Goal: Transaction & Acquisition: Purchase product/service

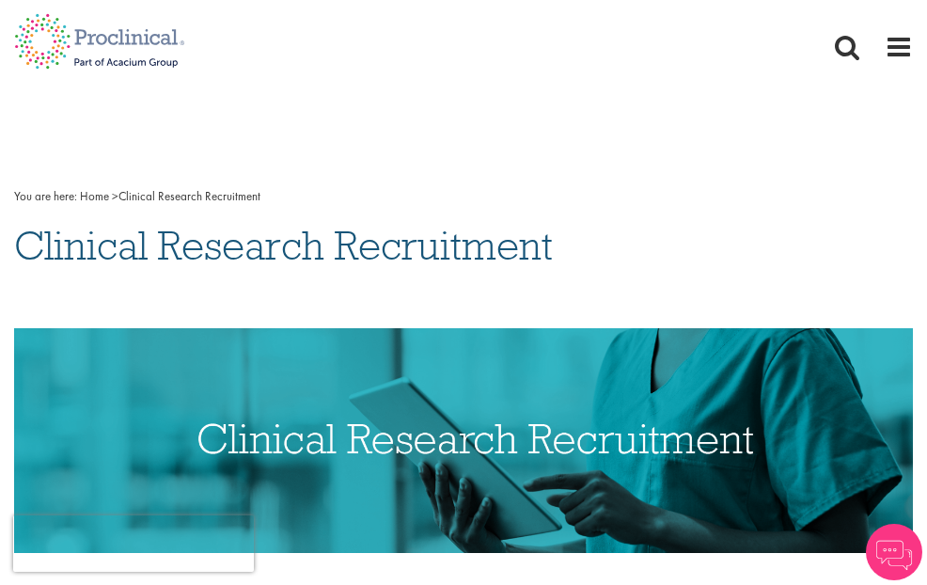
click at [0, 0] on span "Contact" at bounding box center [0, 0] width 0 height 0
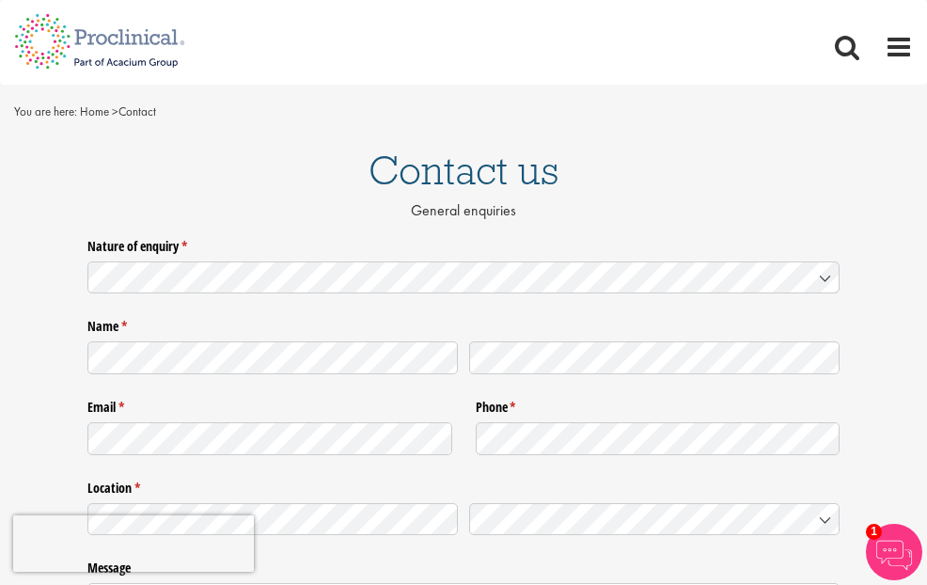
click at [0, 0] on span "Jobs" at bounding box center [0, 0] width 0 height 0
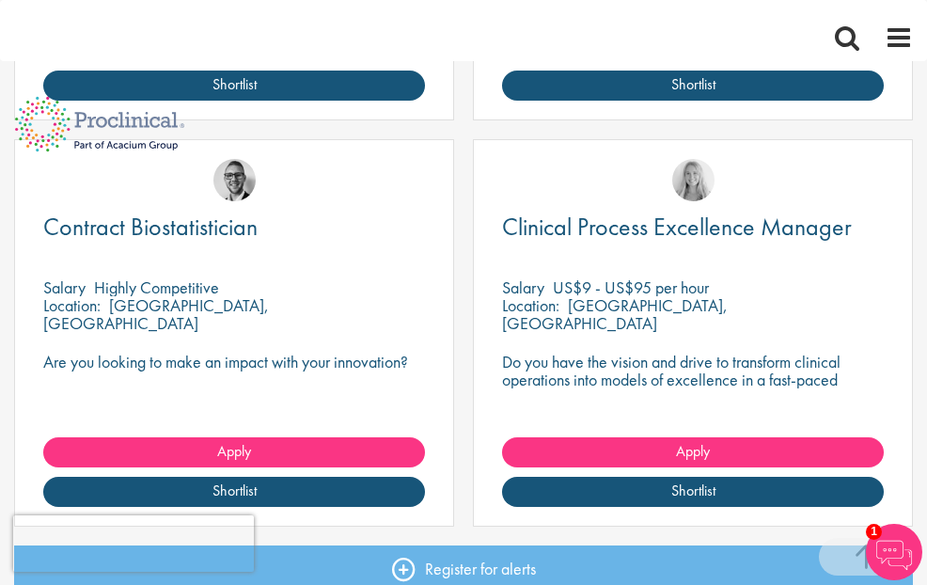
scroll to position [687, 0]
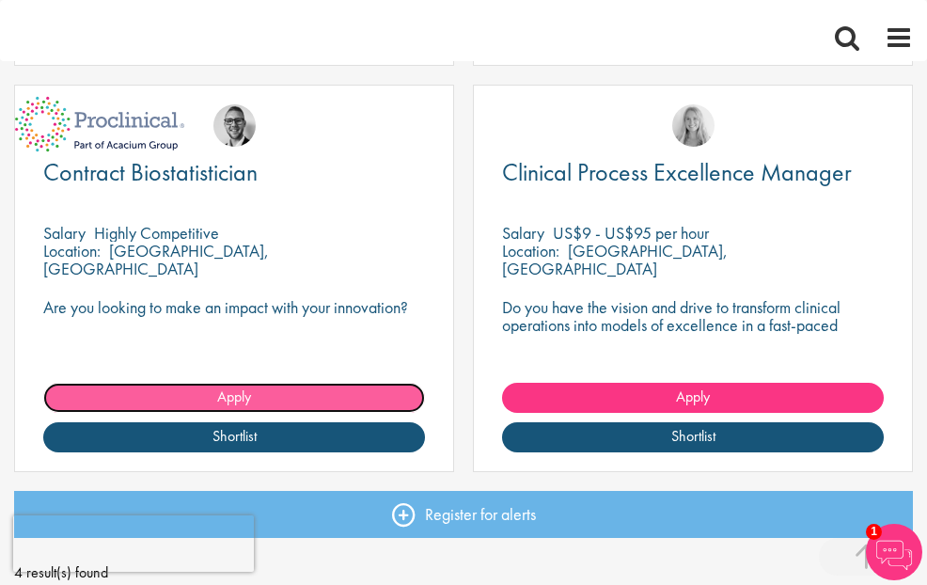
click at [425, 413] on link "Apply" at bounding box center [234, 397] width 382 height 30
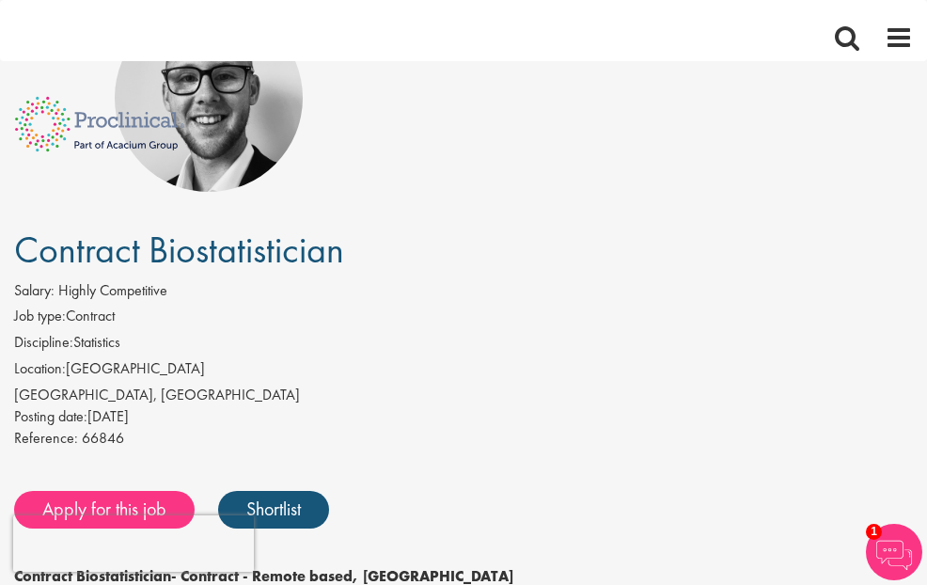
scroll to position [226, 0]
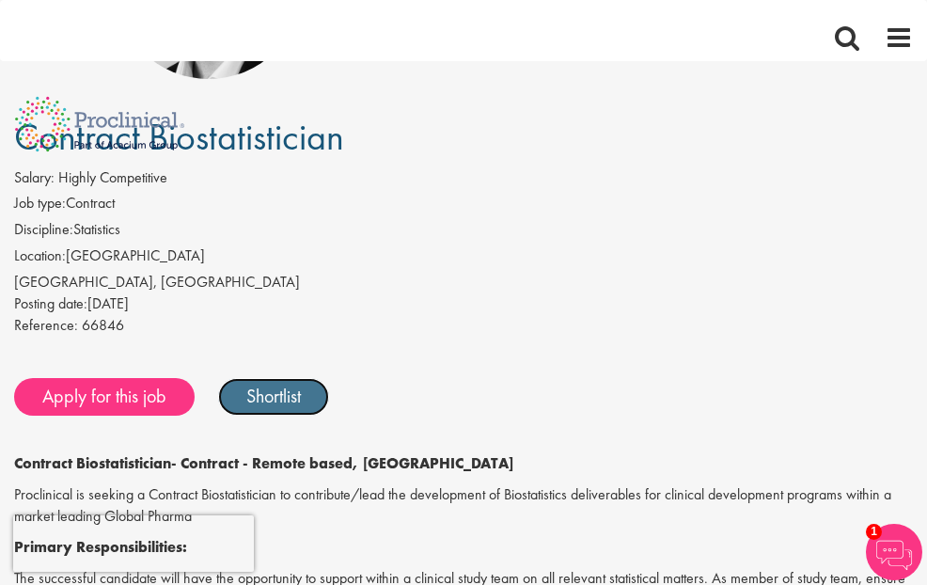
click at [329, 378] on link "Shortlist" at bounding box center [273, 397] width 111 height 38
click at [349, 378] on link "Shortlisted" at bounding box center [283, 397] width 131 height 38
click at [329, 378] on link "Shortlist" at bounding box center [273, 397] width 111 height 38
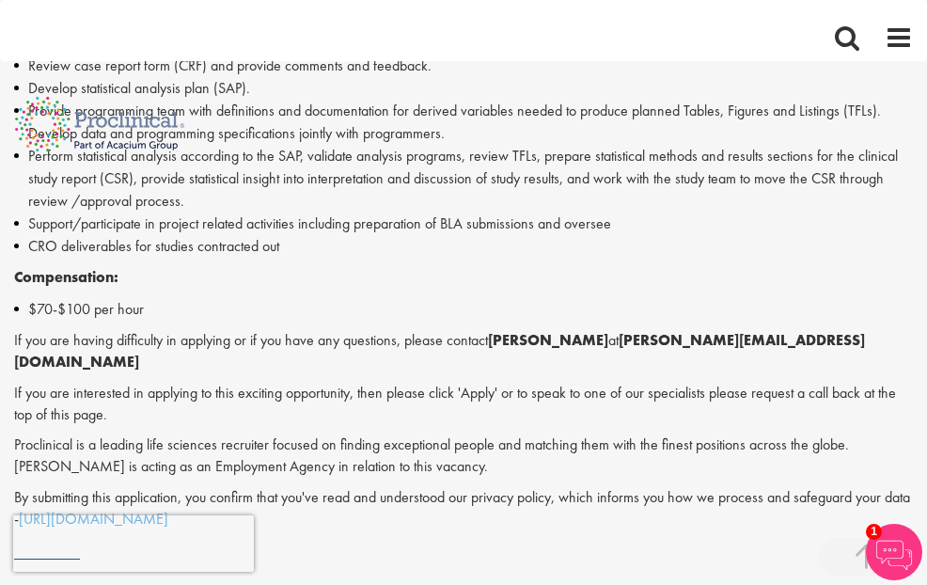
scroll to position [1015, 0]
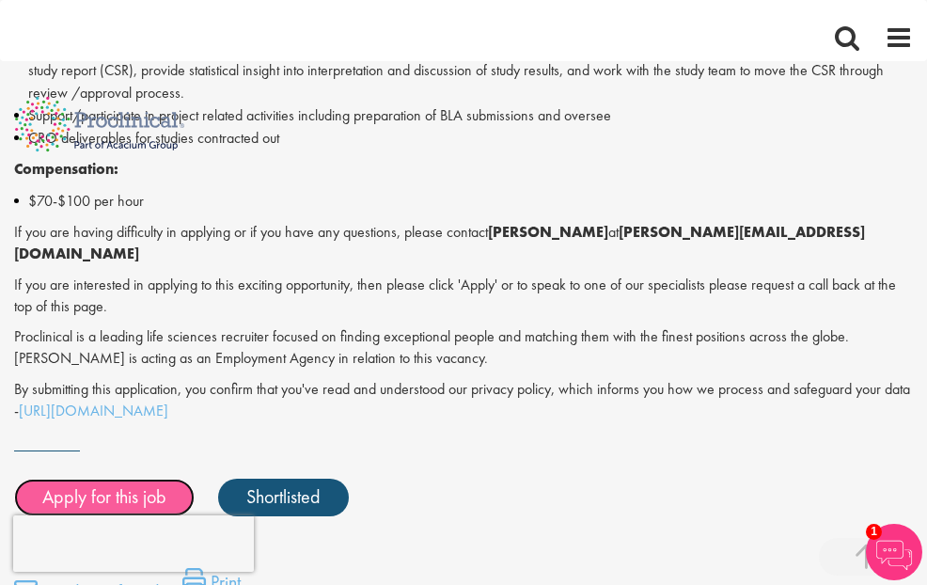
click at [195, 478] on link "Apply for this job" at bounding box center [104, 497] width 180 height 38
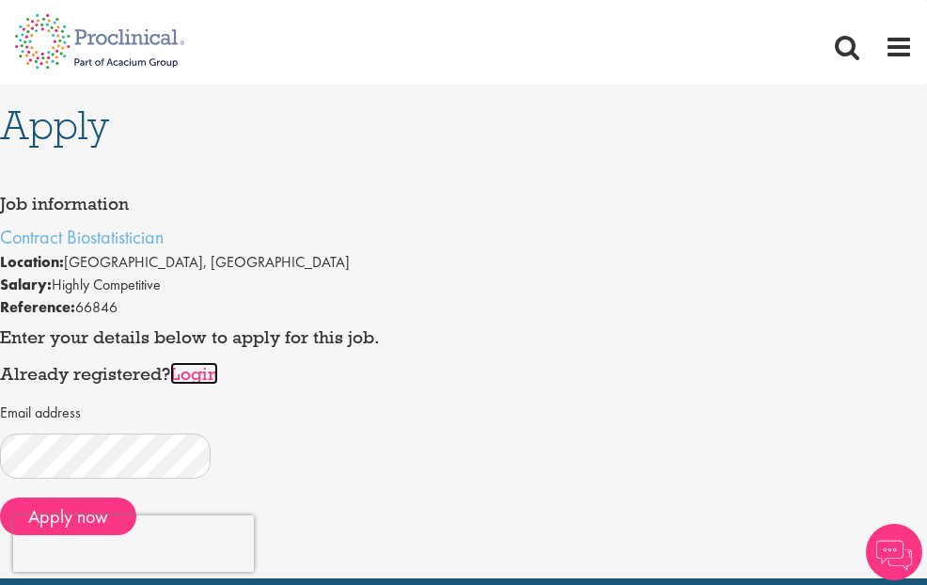
click at [218, 362] on link "Login" at bounding box center [194, 373] width 48 height 23
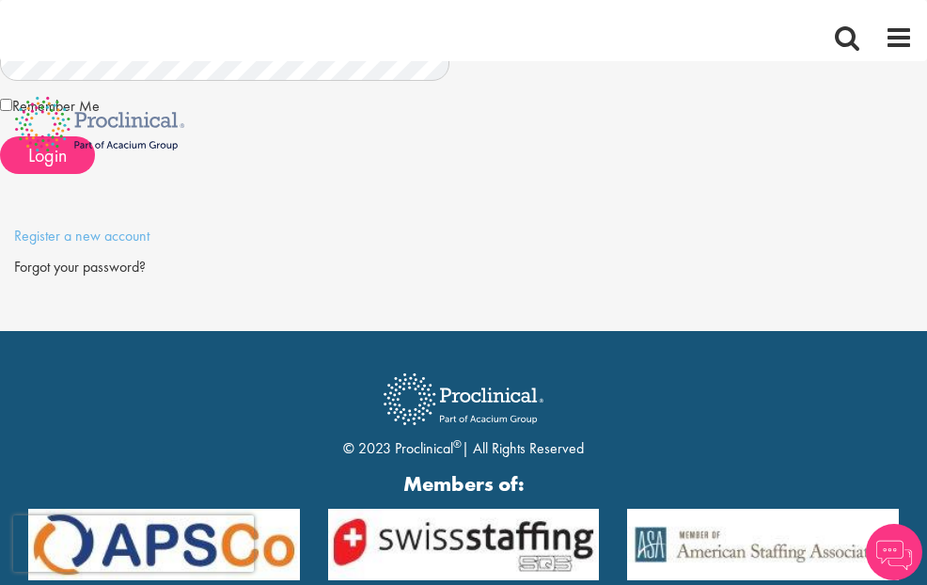
scroll to position [324, 0]
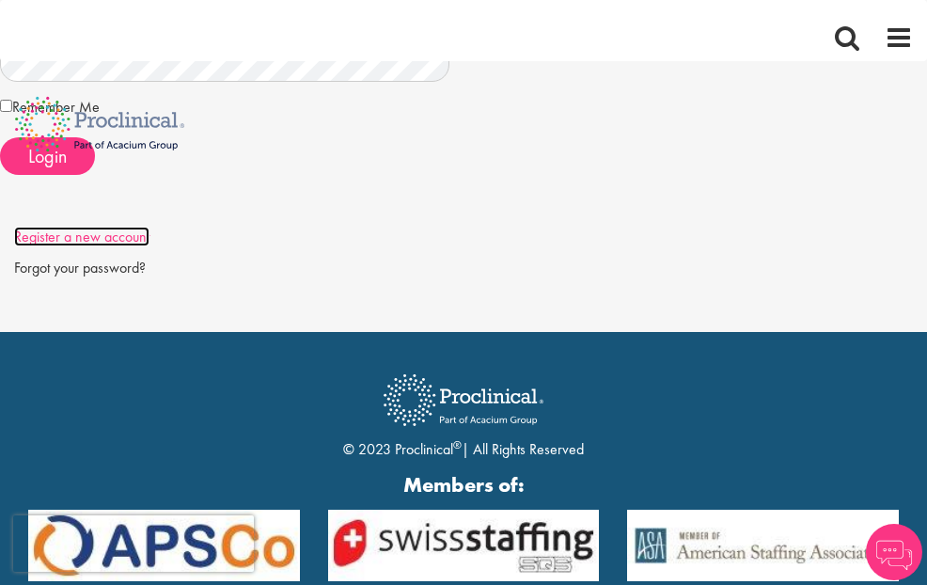
click at [149, 236] on link "Register a new account" at bounding box center [81, 236] width 135 height 20
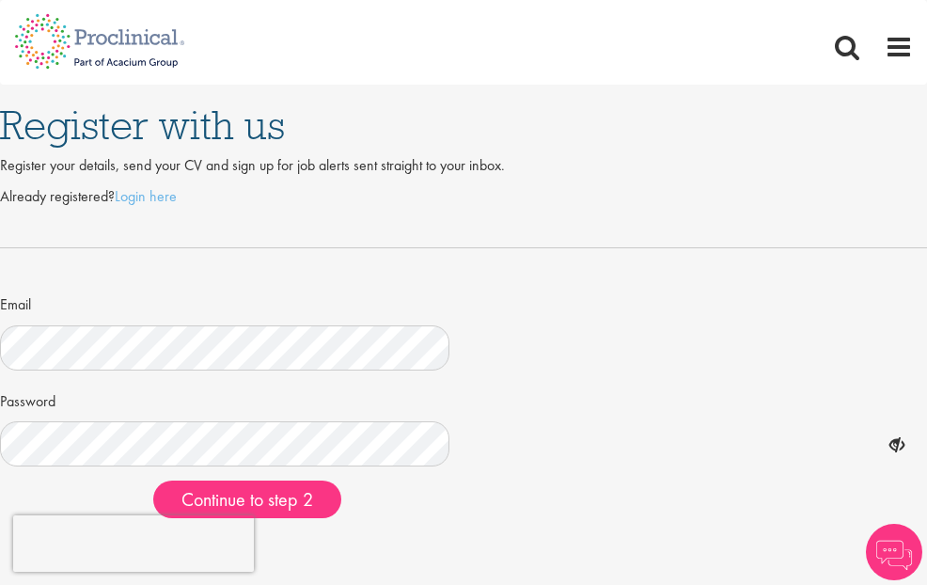
click at [447, 435] on div "Password" at bounding box center [463, 425] width 927 height 83
click at [881, 458] on icon at bounding box center [897, 445] width 32 height 32
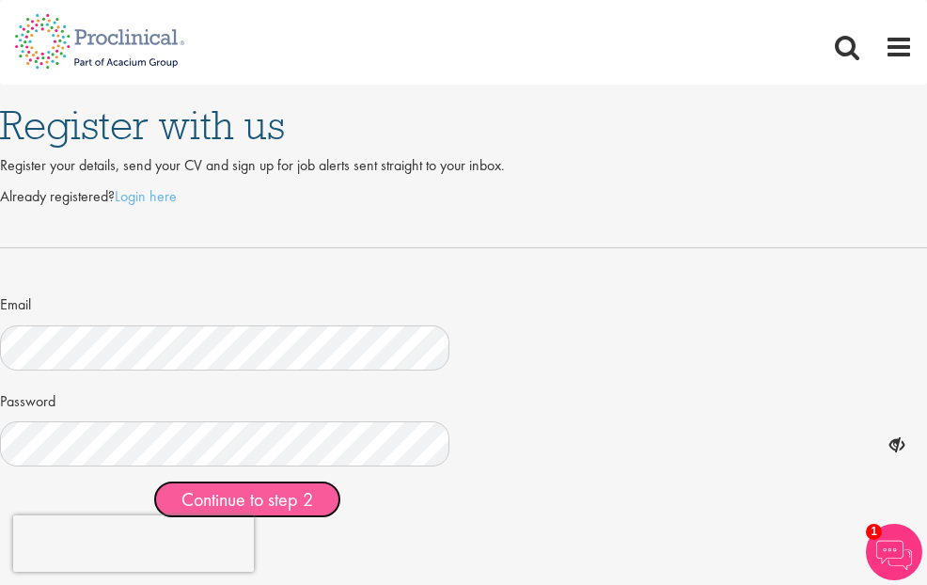
click at [313, 511] on span "Continue to step 2" at bounding box center [247, 499] width 132 height 24
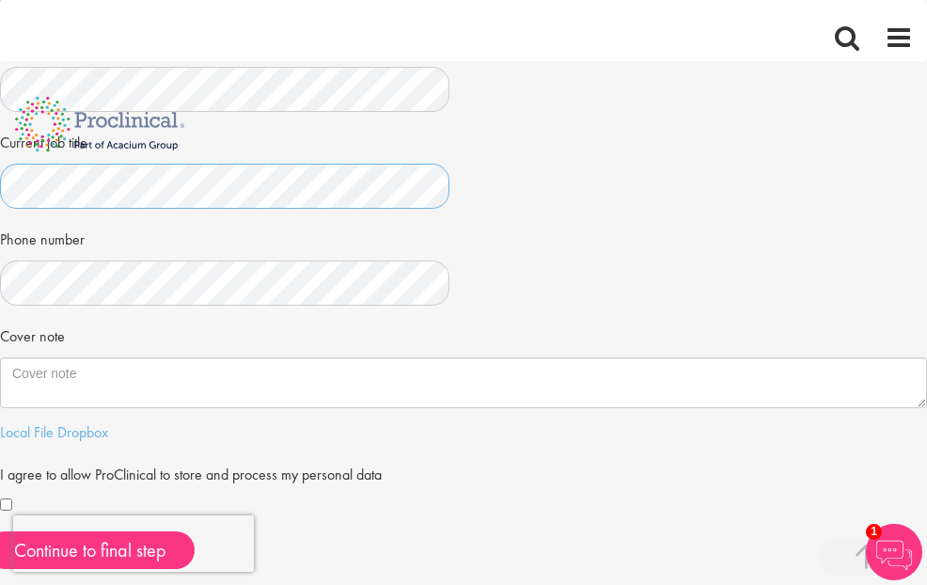
scroll to position [451, 0]
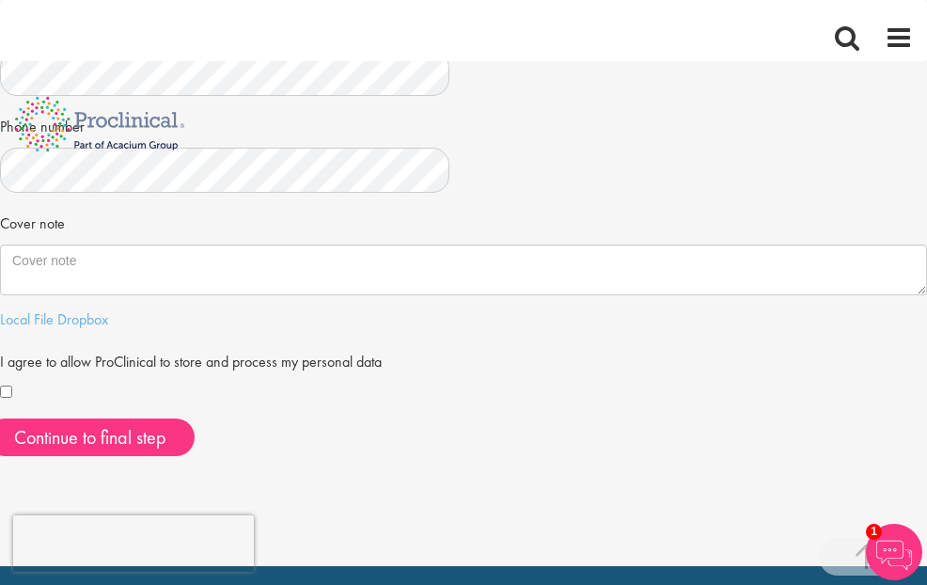
click at [255, 400] on div "I agree to allow ProClinical to store and process my personal data" at bounding box center [463, 375] width 927 height 60
click at [256, 404] on div at bounding box center [463, 393] width 927 height 23
click at [251, 404] on div at bounding box center [463, 393] width 927 height 23
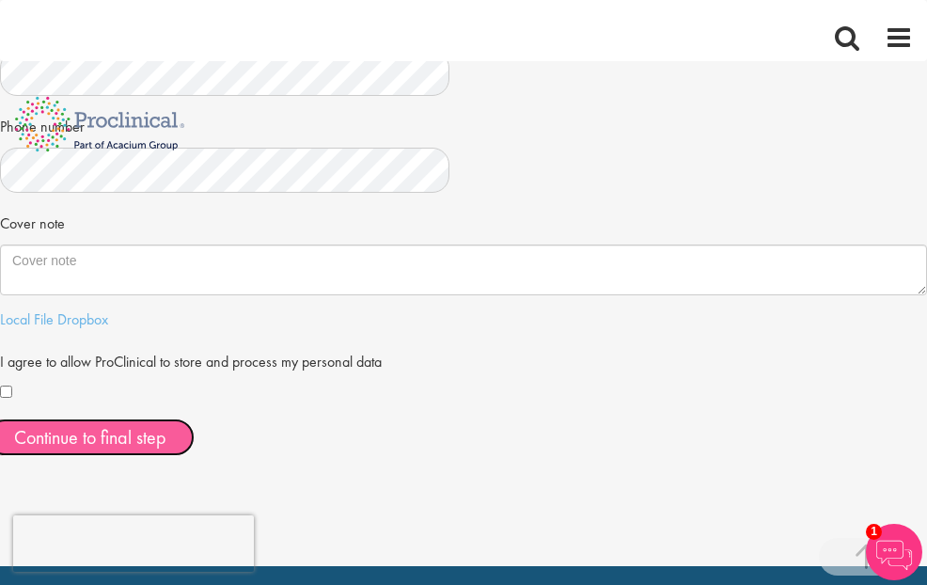
click at [195, 456] on button "Continue to final step" at bounding box center [90, 437] width 209 height 38
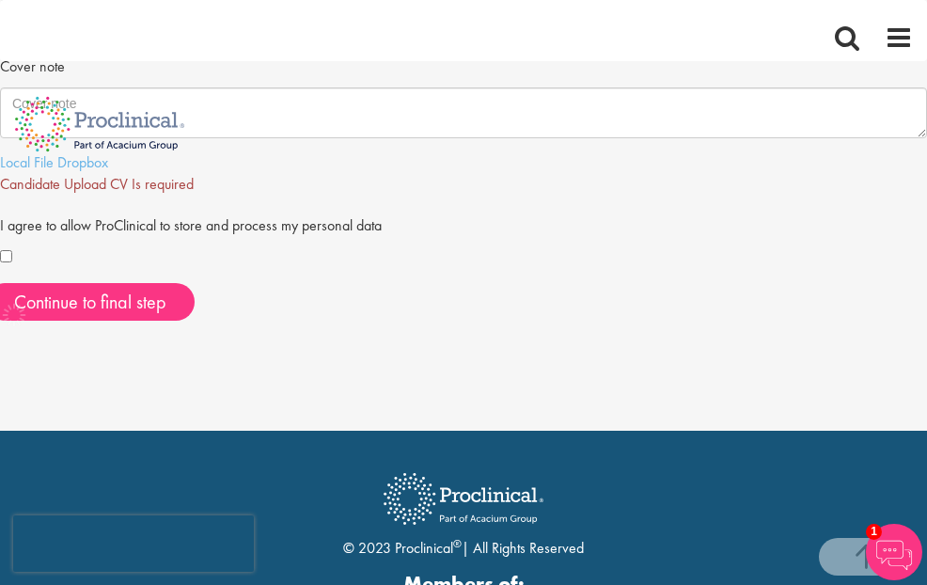
scroll to position [615, 0]
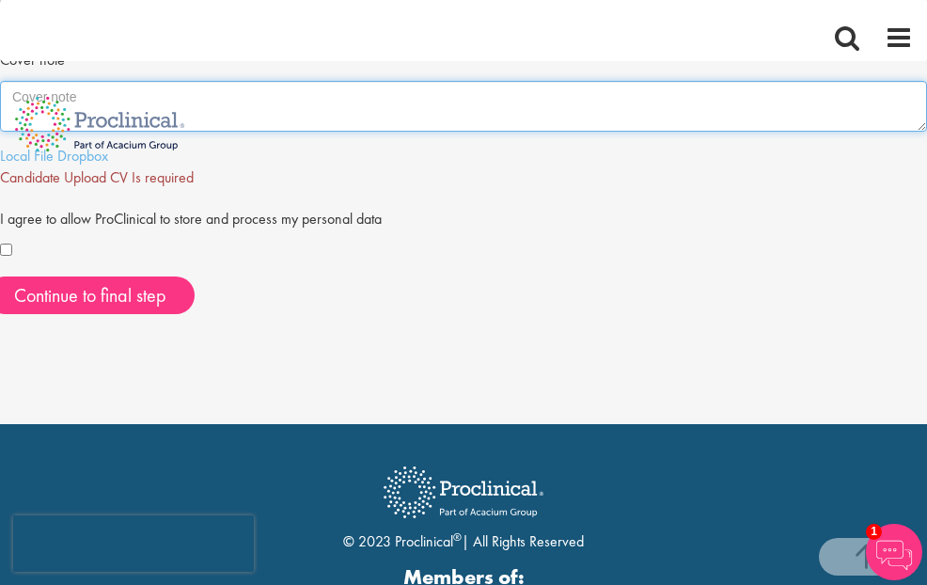
click at [355, 126] on textarea "Cover note" at bounding box center [463, 106] width 927 height 51
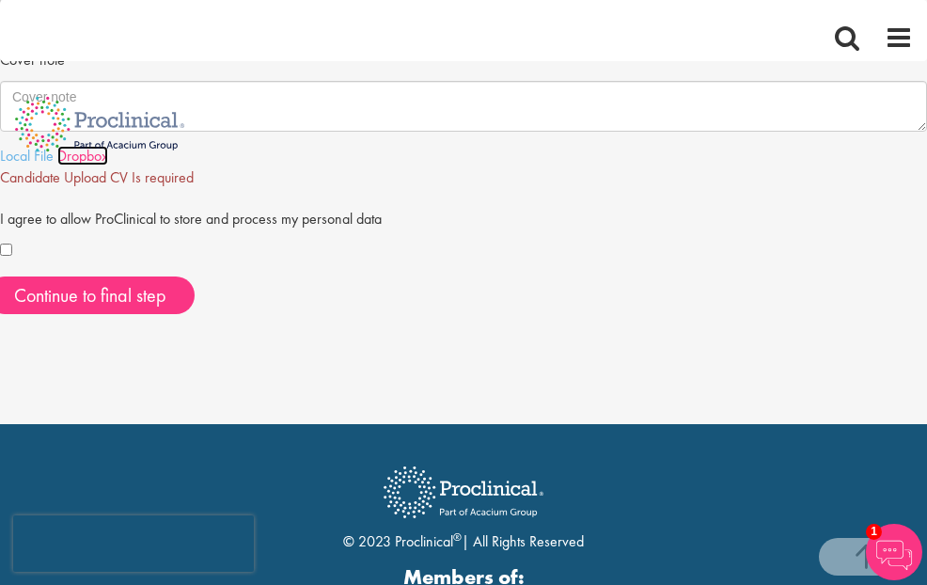
click at [108, 165] on link "Dropbox" at bounding box center [82, 156] width 51 height 20
click at [54, 165] on link "Local File" at bounding box center [27, 156] width 54 height 20
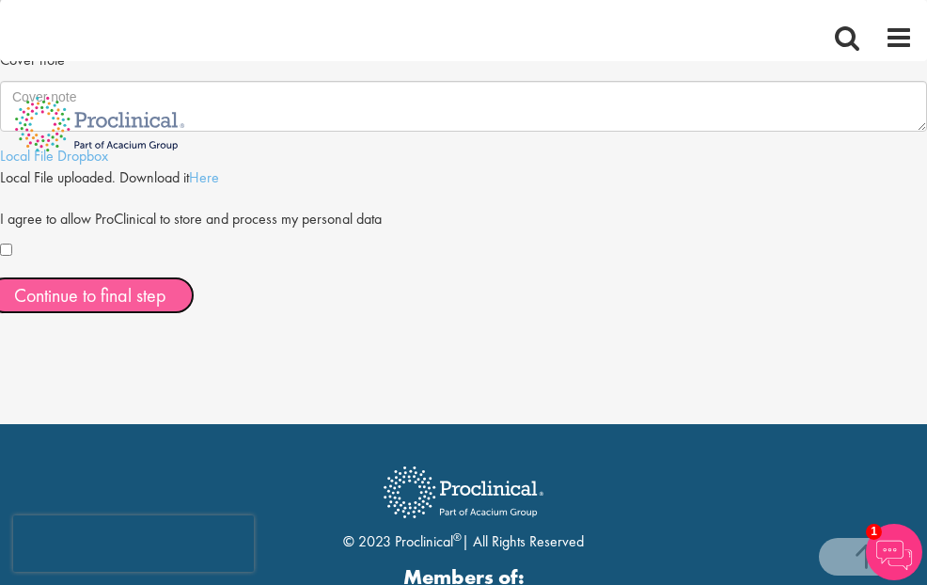
click at [166, 307] on span "Continue to final step" at bounding box center [90, 295] width 152 height 24
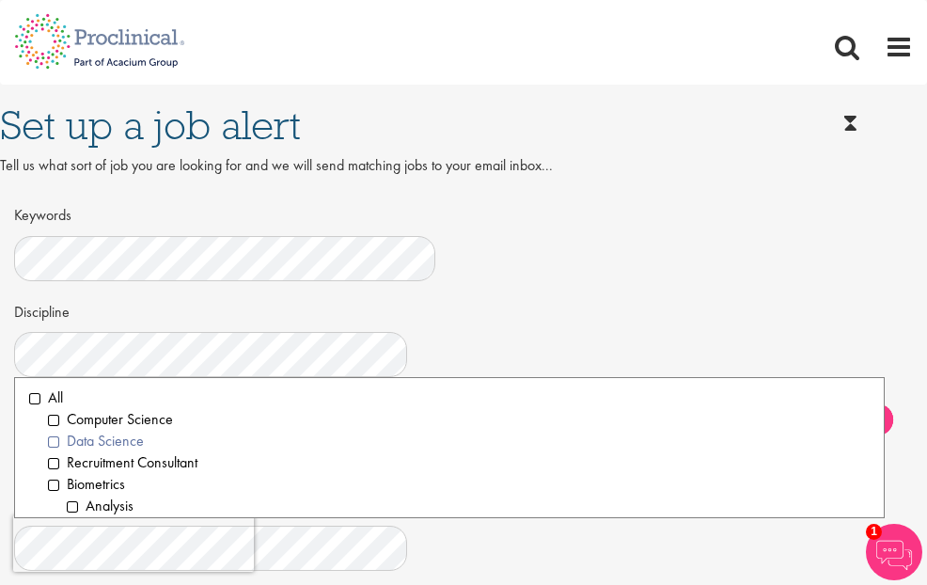
click at [376, 452] on li "Data Science" at bounding box center [458, 441] width 821 height 22
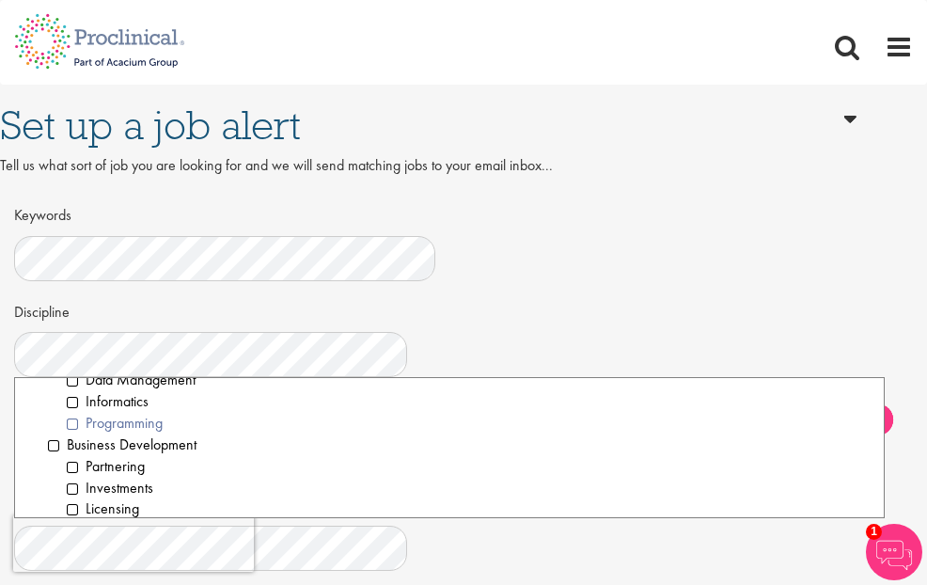
scroll to position [113, 0]
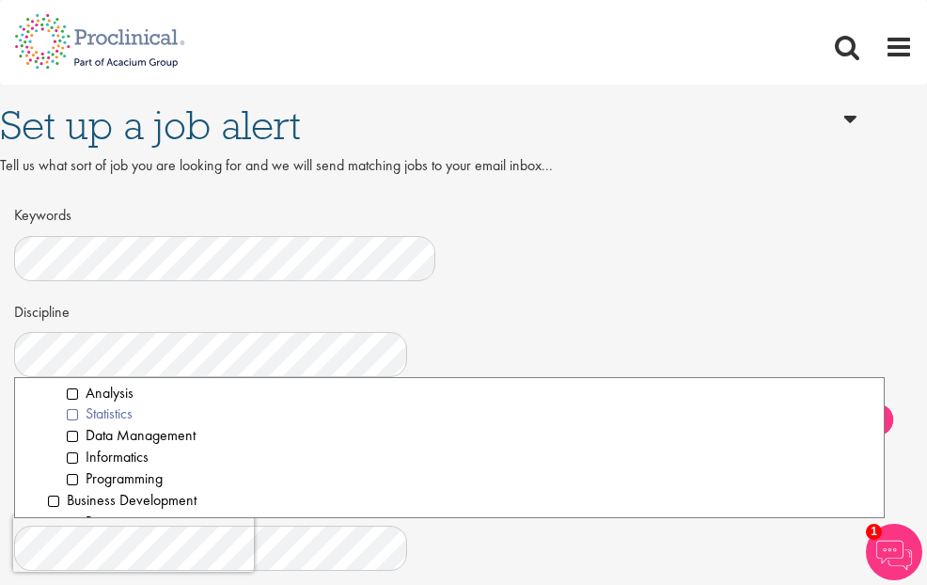
click at [351, 425] on li "Statistics" at bounding box center [468, 414] width 803 height 22
click at [363, 404] on li "Analysis" at bounding box center [468, 393] width 803 height 22
click at [388, 446] on li "Data Management" at bounding box center [468, 436] width 803 height 22
click at [373, 468] on li "Informatics" at bounding box center [468, 457] width 803 height 22
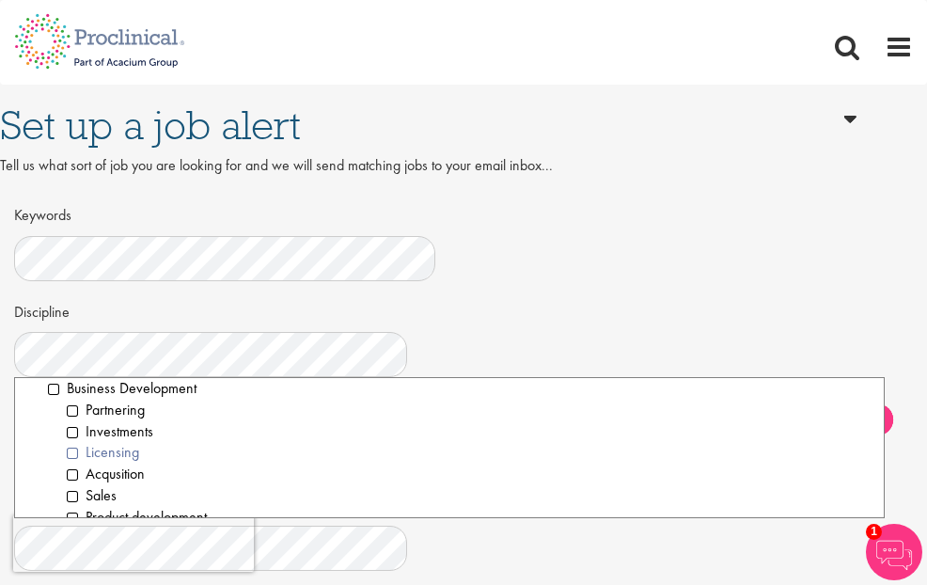
scroll to position [226, 0]
click at [384, 442] on li "Investments" at bounding box center [468, 431] width 803 height 22
click at [378, 420] on li "Partnering" at bounding box center [468, 409] width 803 height 22
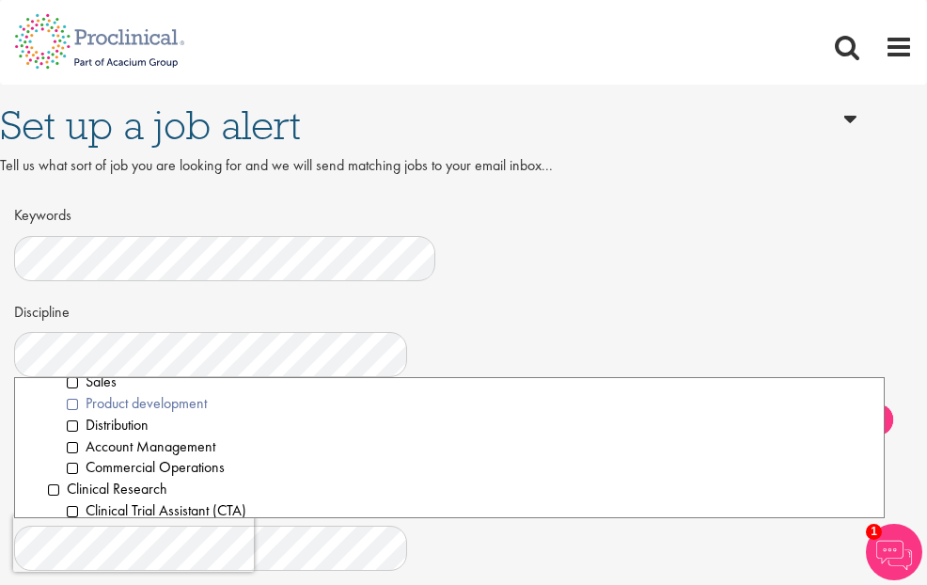
click at [415, 414] on li "Product development" at bounding box center [468, 404] width 803 height 22
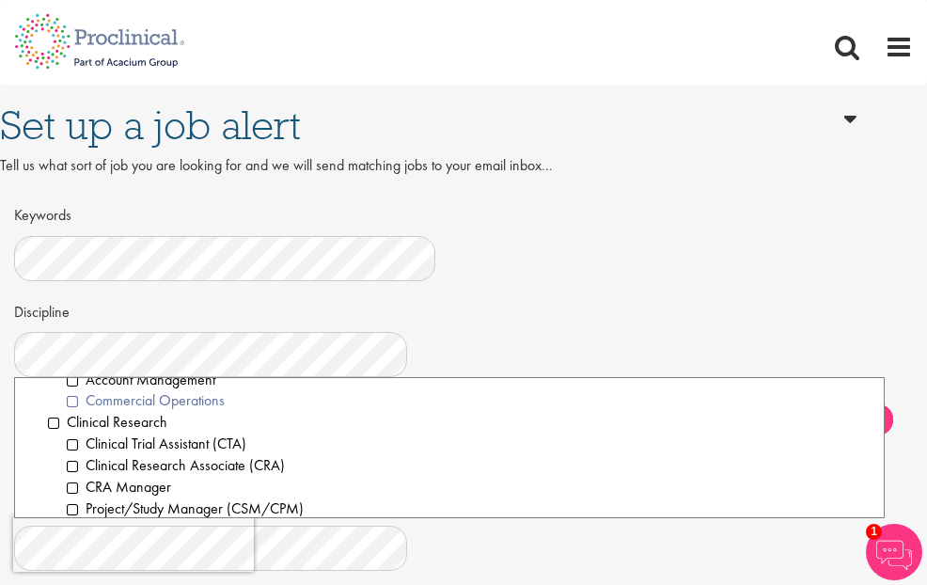
scroll to position [451, 0]
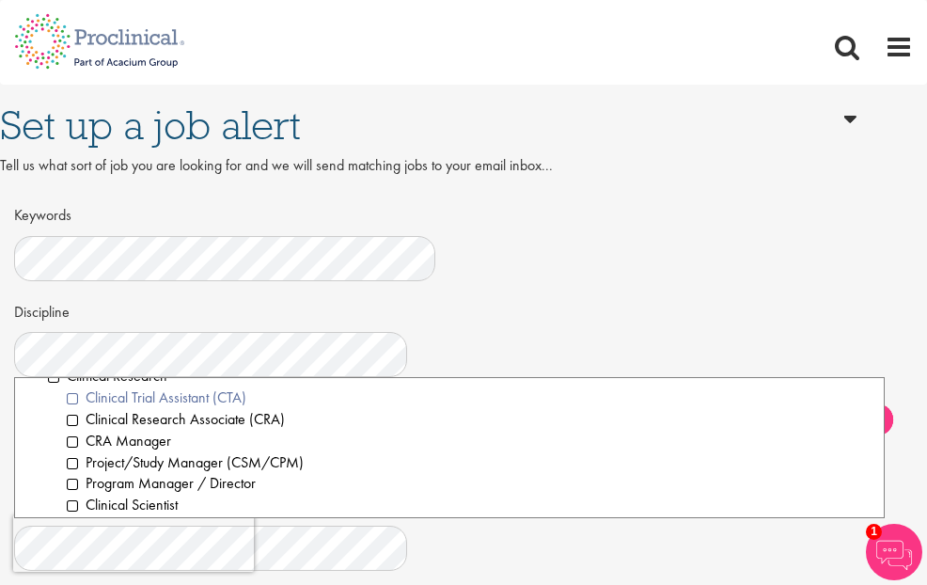
click at [433, 409] on li "Clinical Trial Assistant (CTA)" at bounding box center [468, 398] width 803 height 22
click at [420, 430] on li "Clinical Research Associate (CRA)" at bounding box center [468, 420] width 803 height 22
click at [533, 474] on li "Project/Study Manager (CSM/CPM)" at bounding box center [468, 463] width 803 height 22
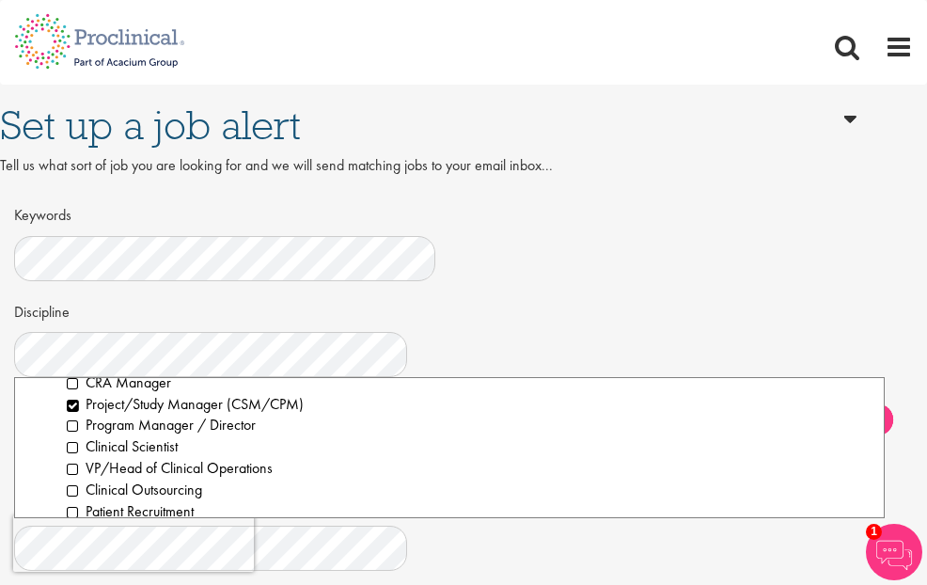
scroll to position [564, 0]
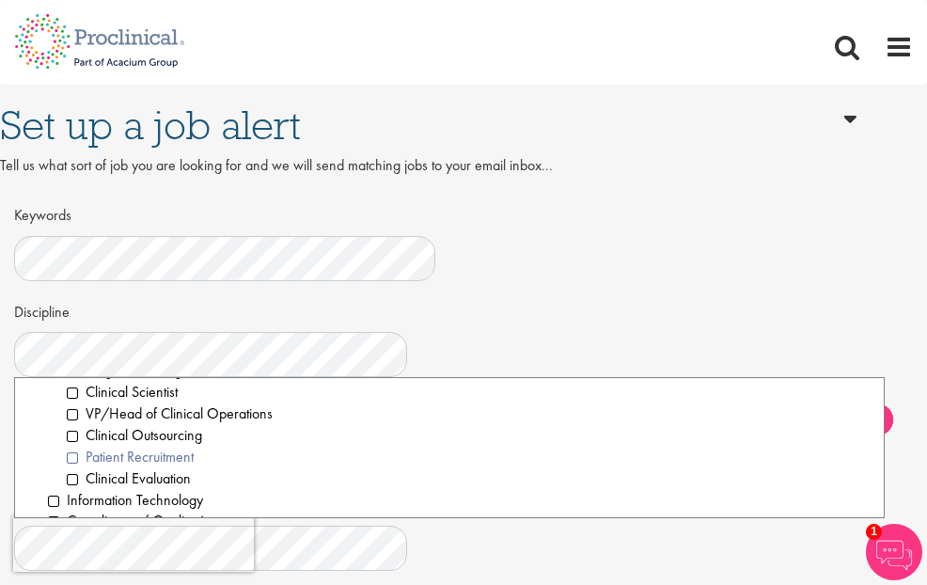
click at [407, 468] on li "Patient Recruitment" at bounding box center [468, 457] width 803 height 22
click at [426, 490] on li "Clinical Evaluation" at bounding box center [468, 479] width 803 height 22
drag, startPoint x: 425, startPoint y: 452, endPoint x: 445, endPoint y: 448, distance: 20.1
click at [425, 446] on li "Clinical Outsourcing" at bounding box center [468, 436] width 803 height 22
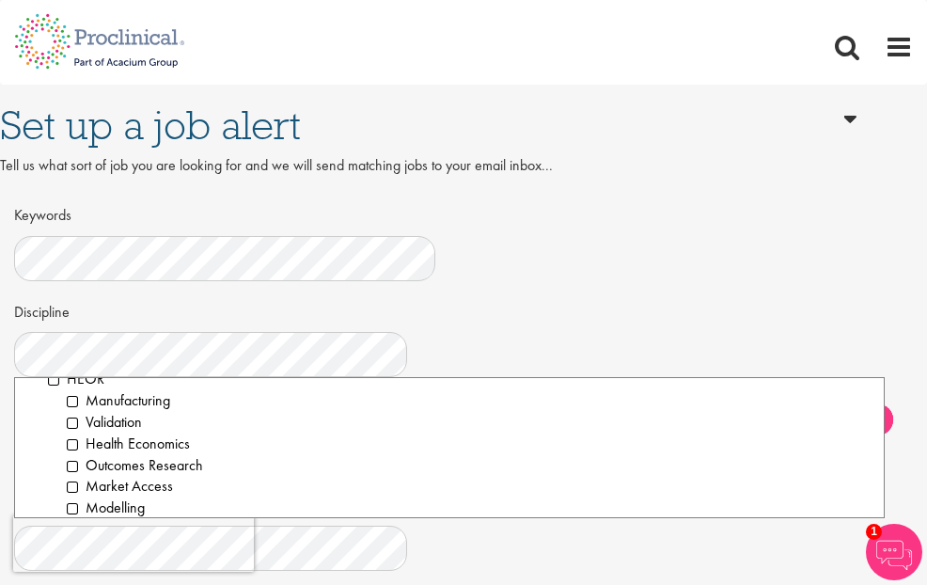
scroll to position [1241, 0]
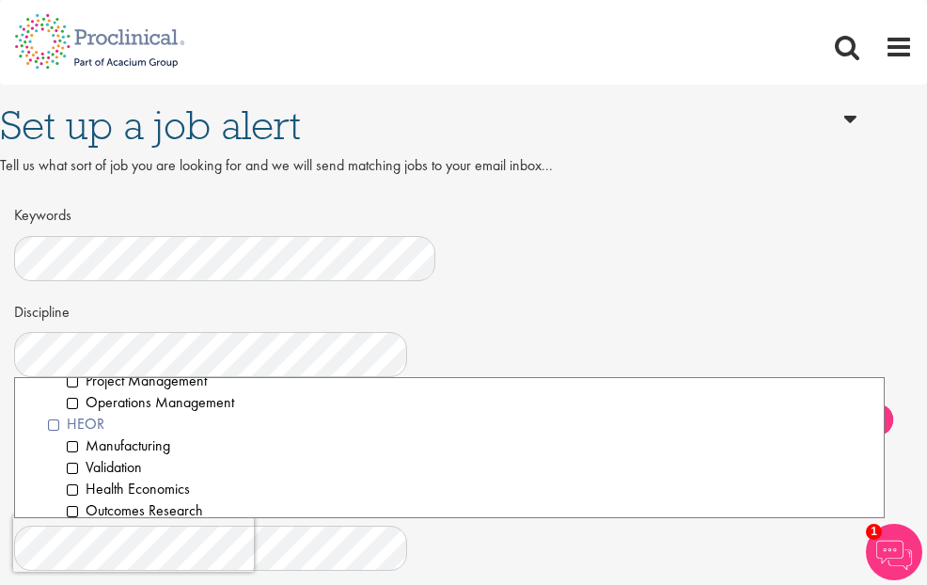
click at [315, 435] on li "HEOR" at bounding box center [458, 425] width 821 height 22
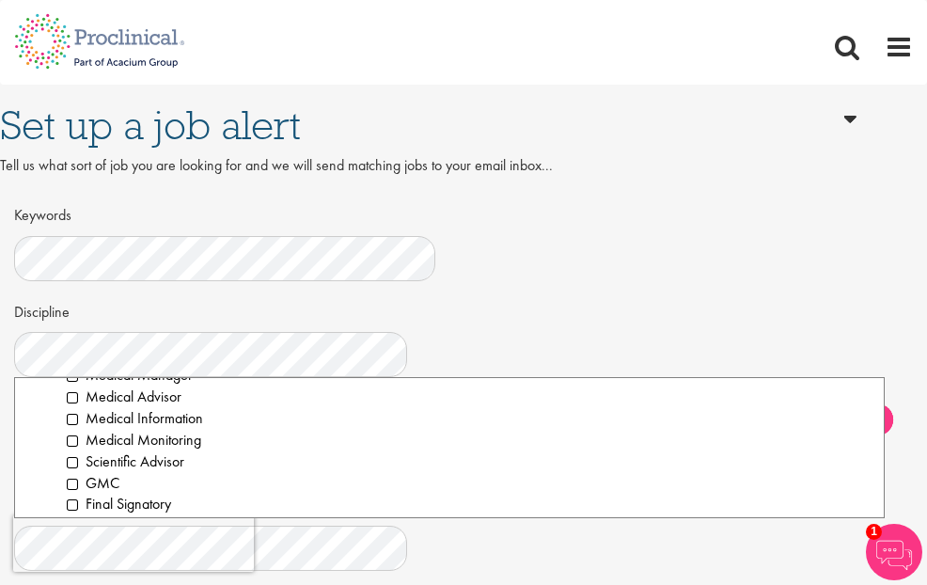
scroll to position [1692, 0]
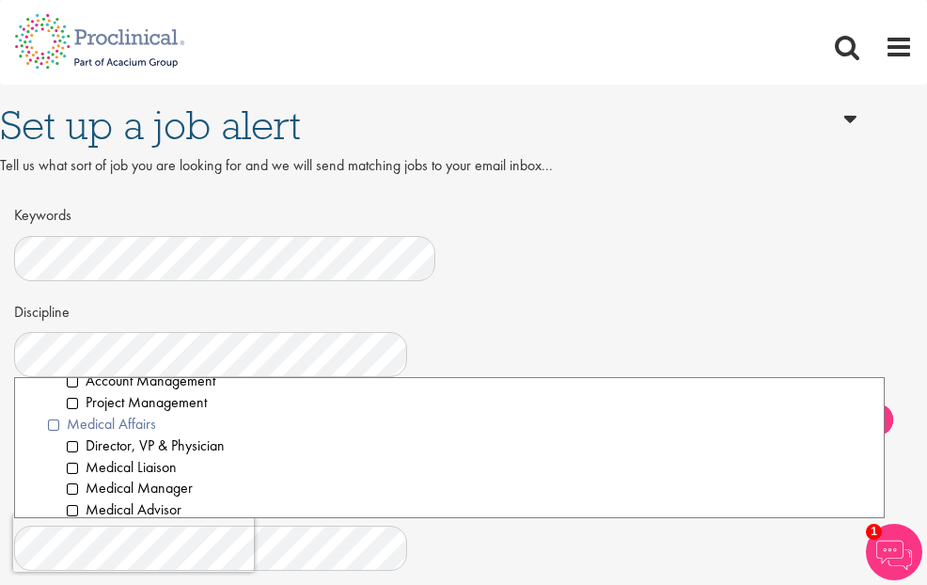
click at [377, 435] on li "Medical Affairs" at bounding box center [458, 425] width 821 height 22
click at [294, 435] on li "Medical Affairs" at bounding box center [458, 425] width 821 height 22
click at [409, 478] on li "Medical Liaison" at bounding box center [468, 468] width 803 height 22
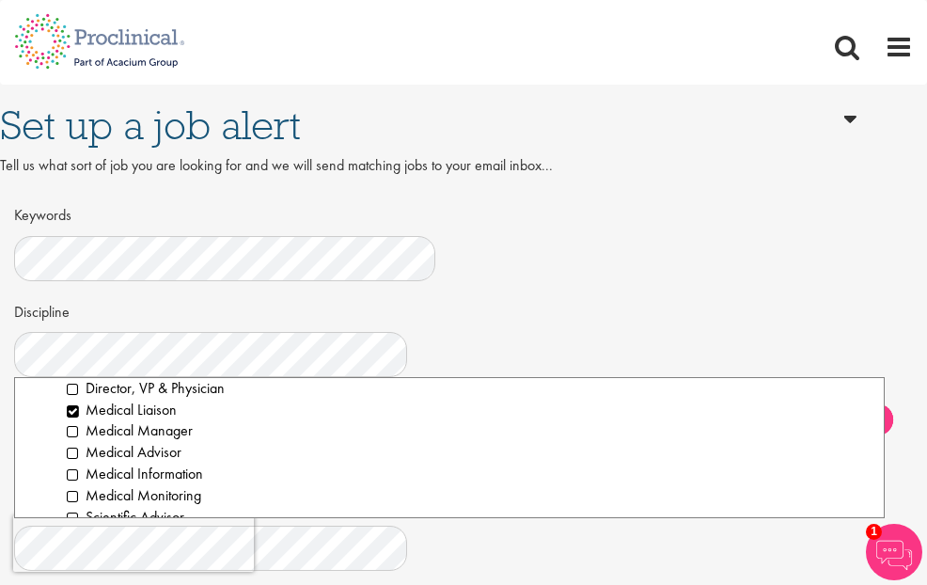
scroll to position [1804, 0]
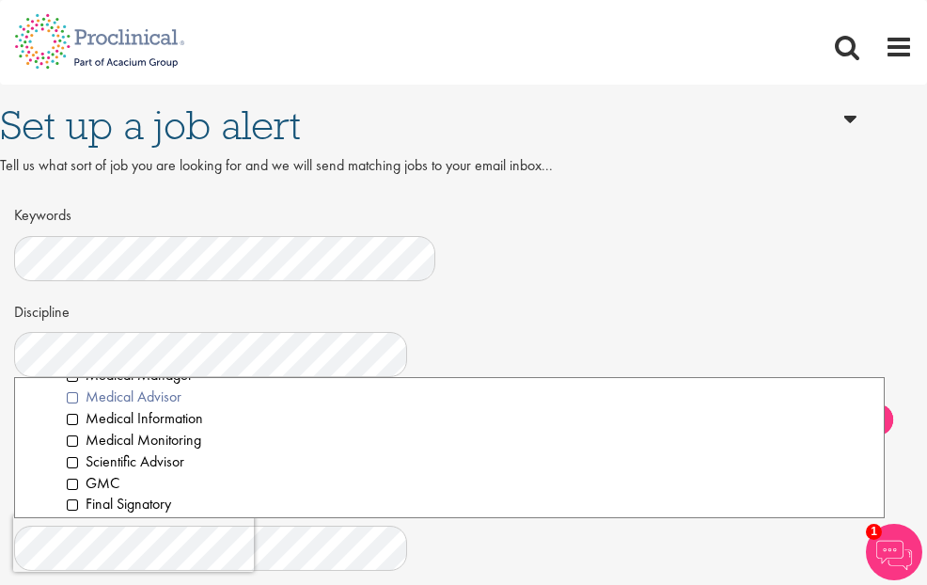
click at [403, 408] on li "Medical Advisor" at bounding box center [468, 397] width 803 height 22
click at [425, 451] on li "Medical Monitoring" at bounding box center [468, 440] width 803 height 22
click at [344, 494] on li "GMC" at bounding box center [468, 484] width 803 height 22
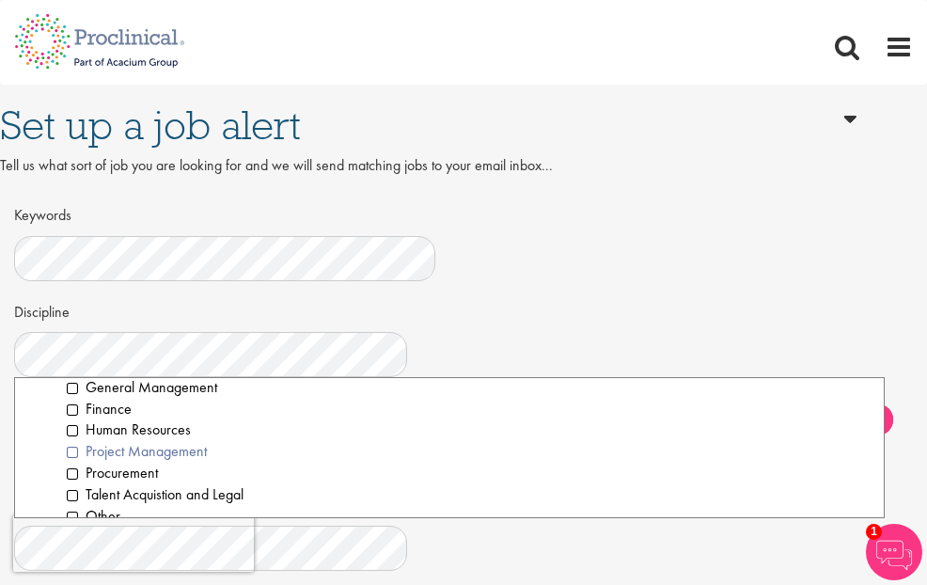
scroll to position [2143, 0]
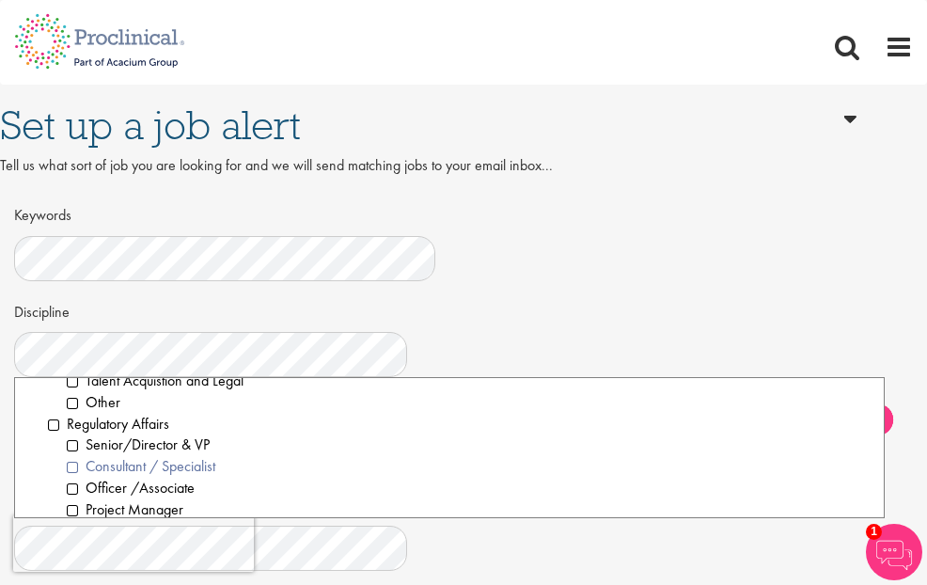
click at [446, 477] on li "Consultant / Specialist" at bounding box center [468, 467] width 803 height 22
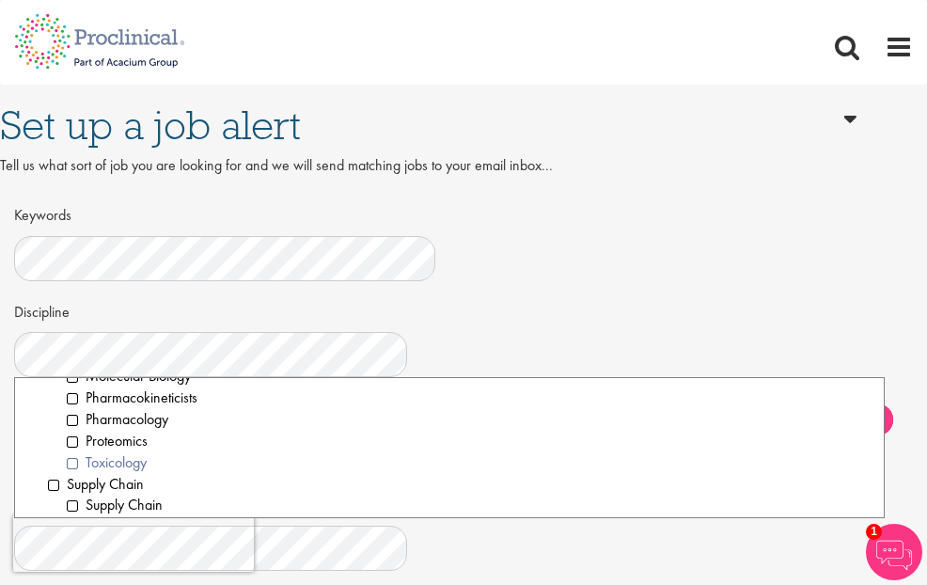
scroll to position [2707, 0]
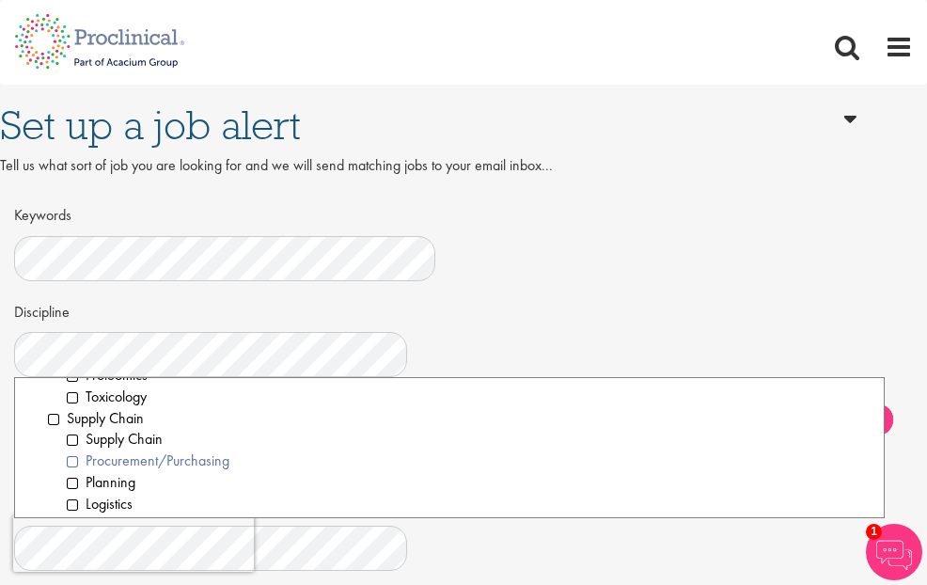
click at [460, 472] on li "Procurement/Purchasing" at bounding box center [468, 461] width 803 height 22
click at [393, 450] on li "Supply Chain" at bounding box center [468, 440] width 803 height 22
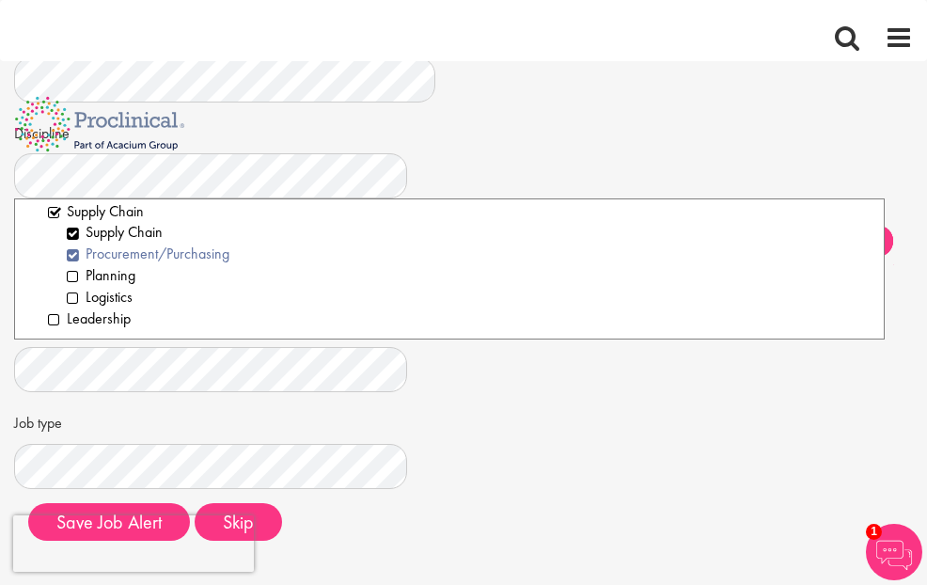
scroll to position [226, 0]
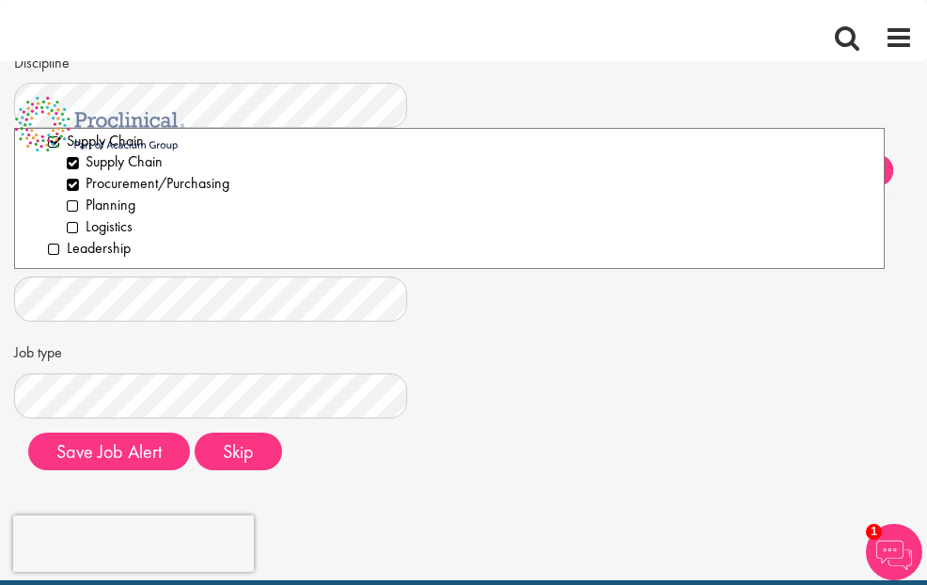
click at [720, 328] on div "Set up a job alert Tell us what sort of job you are looking for and we will sen…" at bounding box center [463, 161] width 955 height 650
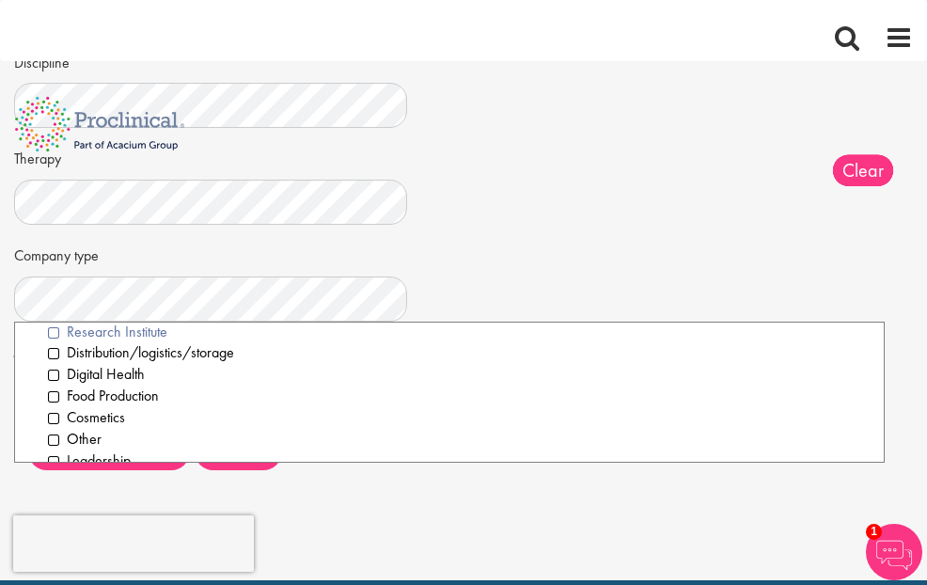
click at [374, 343] on li "Research Institute" at bounding box center [458, 332] width 821 height 22
drag, startPoint x: 804, startPoint y: 503, endPoint x: 772, endPoint y: 492, distance: 33.0
click at [804, 486] on div "Set up a job alert Tell us what sort of job you are looking for and we will sen…" at bounding box center [463, 161] width 955 height 650
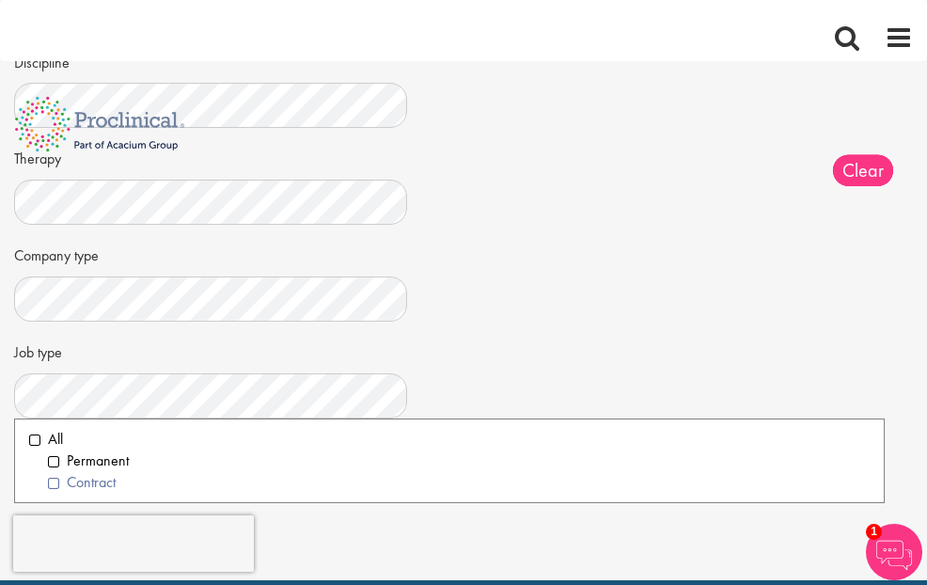
click at [330, 493] on li "Contract" at bounding box center [458, 483] width 821 height 22
click at [754, 418] on div "Set up a job alert Tell us what sort of job you are looking for and we will sen…" at bounding box center [463, 161] width 955 height 650
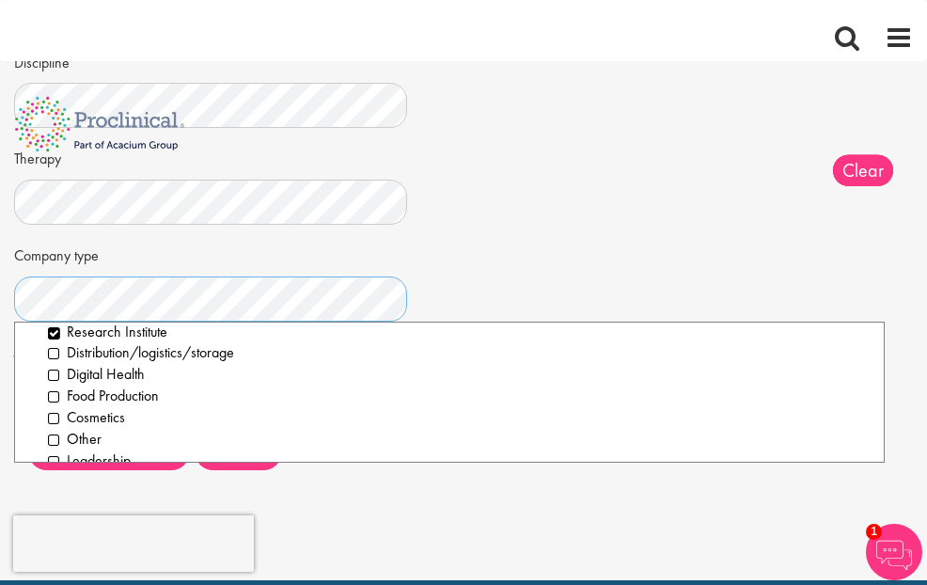
scroll to position [0, 0]
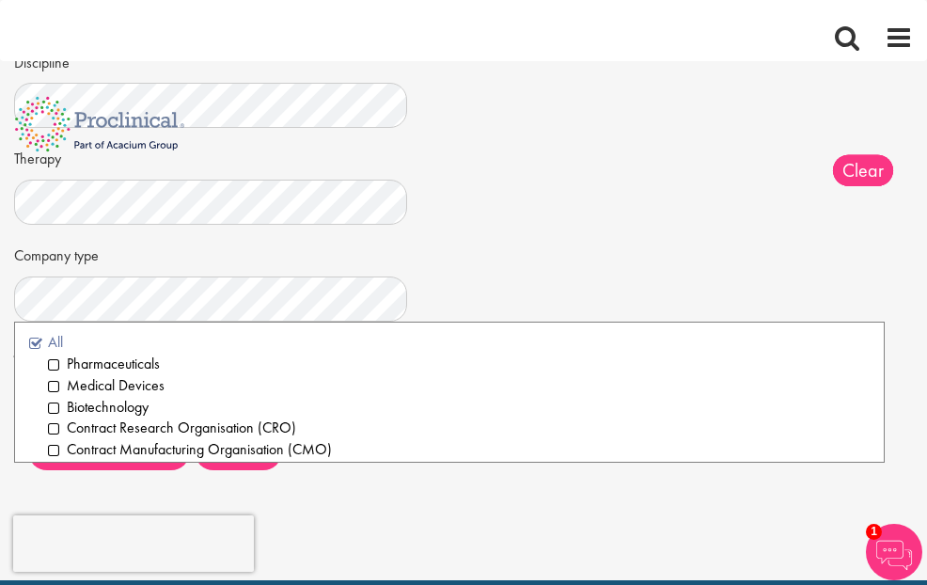
click at [282, 353] on li "All" at bounding box center [449, 343] width 840 height 22
click at [823, 430] on div "Set up a job alert Tell us what sort of job you are looking for and we will sen…" at bounding box center [463, 161] width 955 height 650
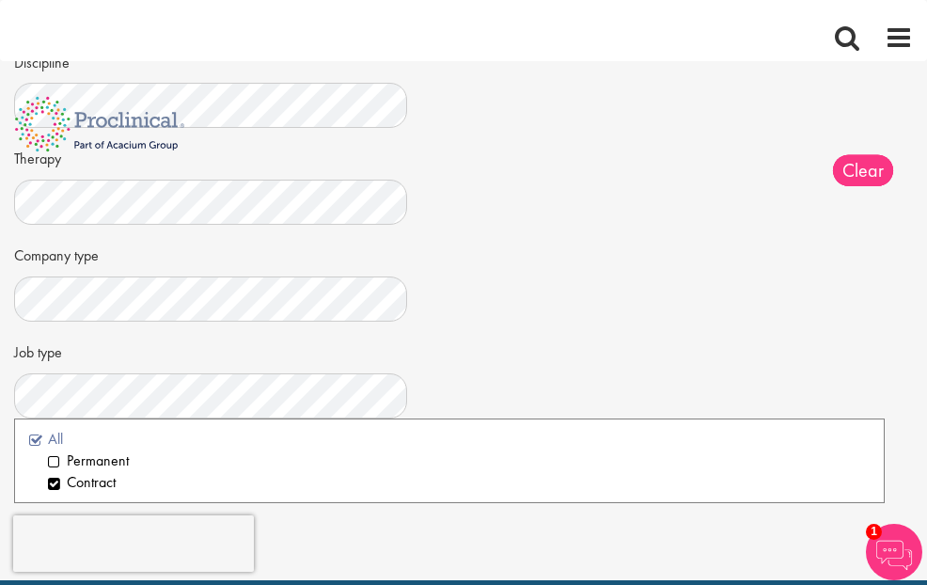
click at [277, 450] on li "All" at bounding box center [449, 440] width 840 height 22
click at [724, 461] on div "Set up a job alert Tell us what sort of job you are looking for and we will sen…" at bounding box center [463, 161] width 955 height 650
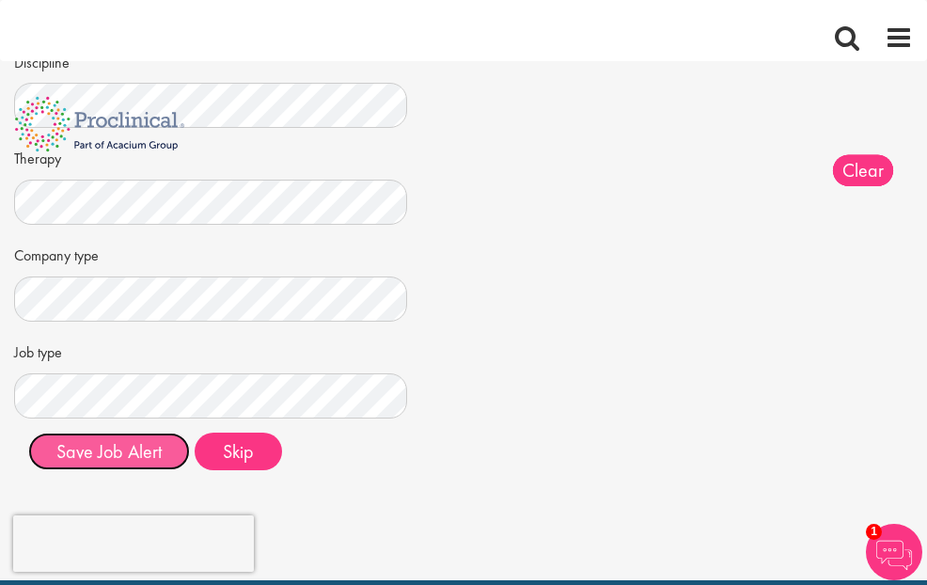
click at [190, 470] on button "Save Job Alert" at bounding box center [109, 451] width 162 height 38
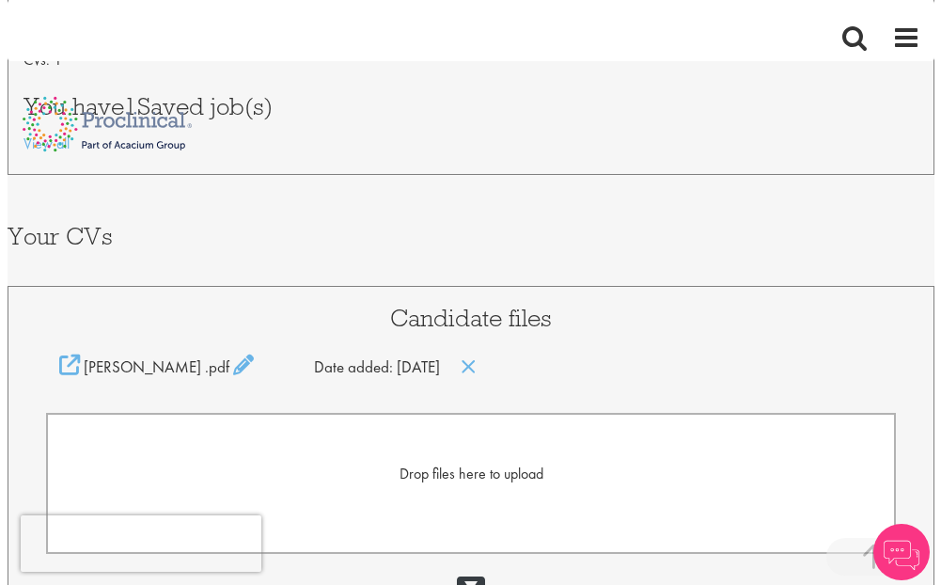
scroll to position [677, 0]
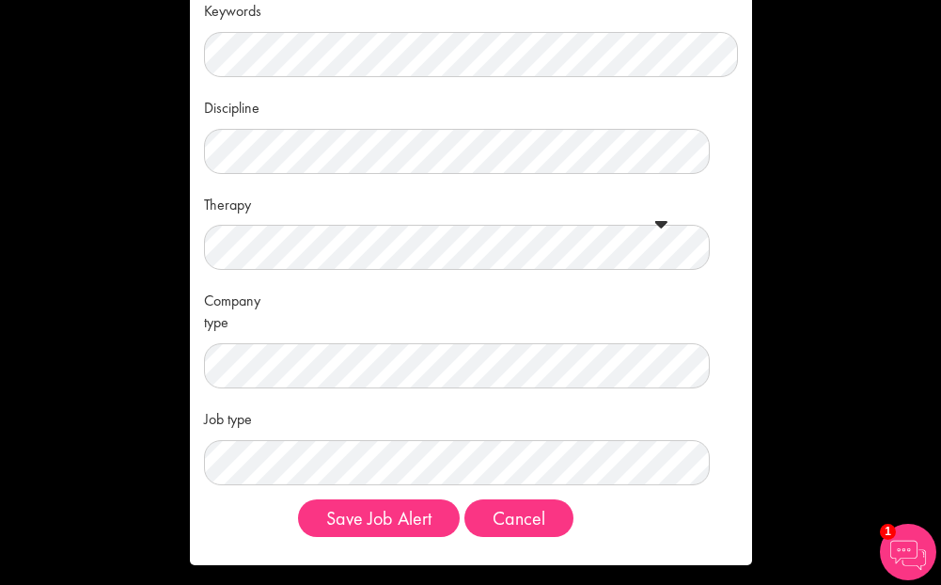
scroll to position [155, 0]
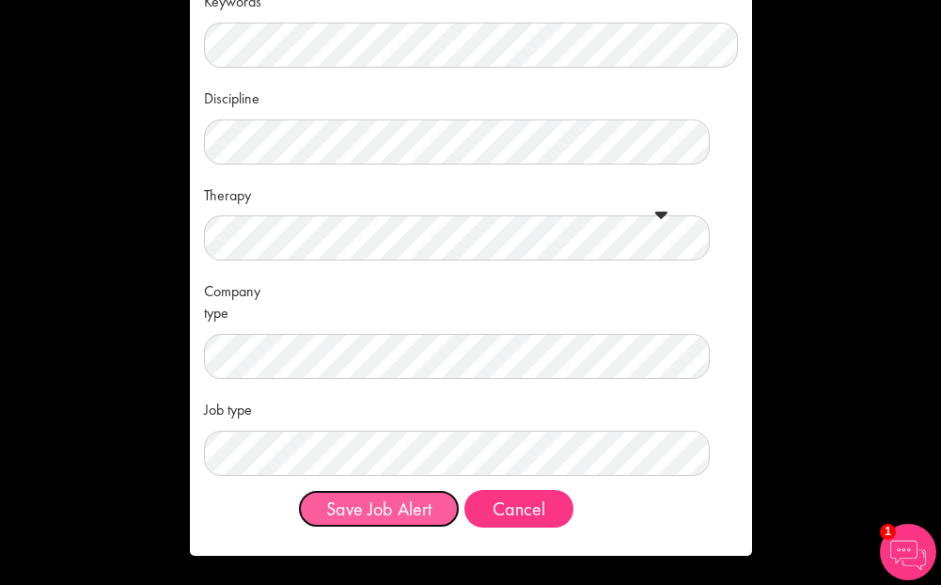
click at [407, 508] on button "Save Job Alert" at bounding box center [379, 509] width 162 height 38
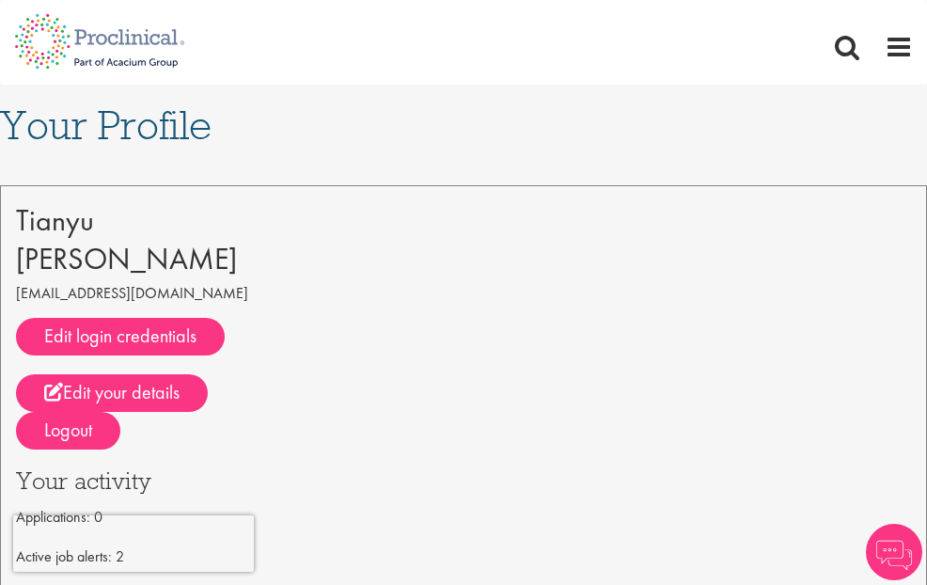
click at [0, 0] on span "Contact" at bounding box center [0, 0] width 0 height 0
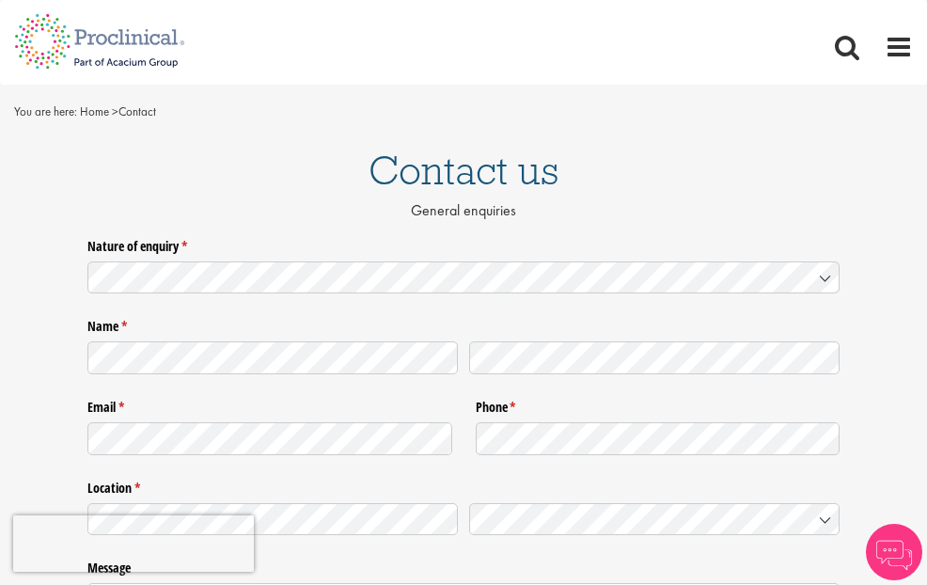
click at [0, 0] on li "Jobs" at bounding box center [0, 0] width 0 height 0
click at [0, 0] on span "Jobs" at bounding box center [0, 0] width 0 height 0
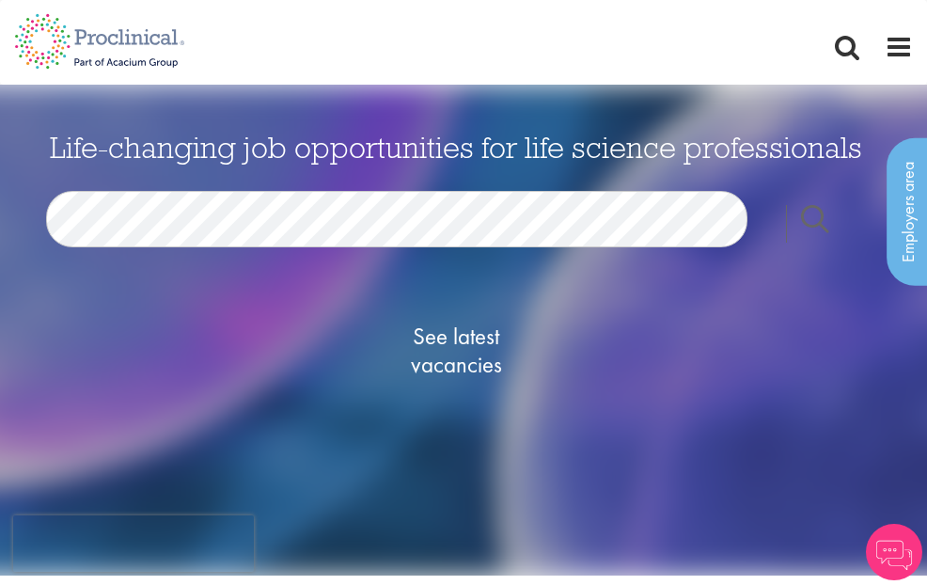
click at [329, 332] on div "See latest vacancies" at bounding box center [456, 349] width 912 height 204
click at [0, 0] on span "Contact" at bounding box center [0, 0] width 0 height 0
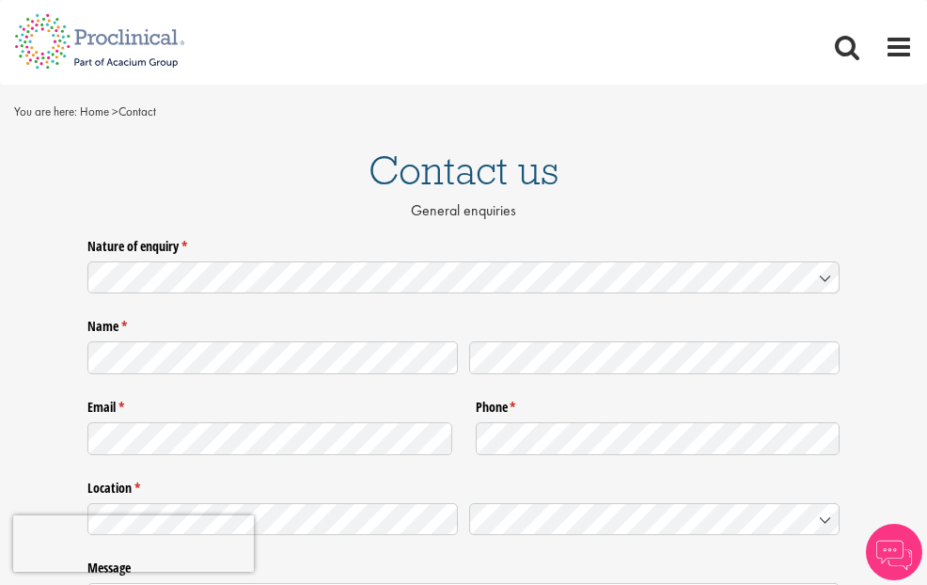
click at [0, 0] on span "Jobs" at bounding box center [0, 0] width 0 height 0
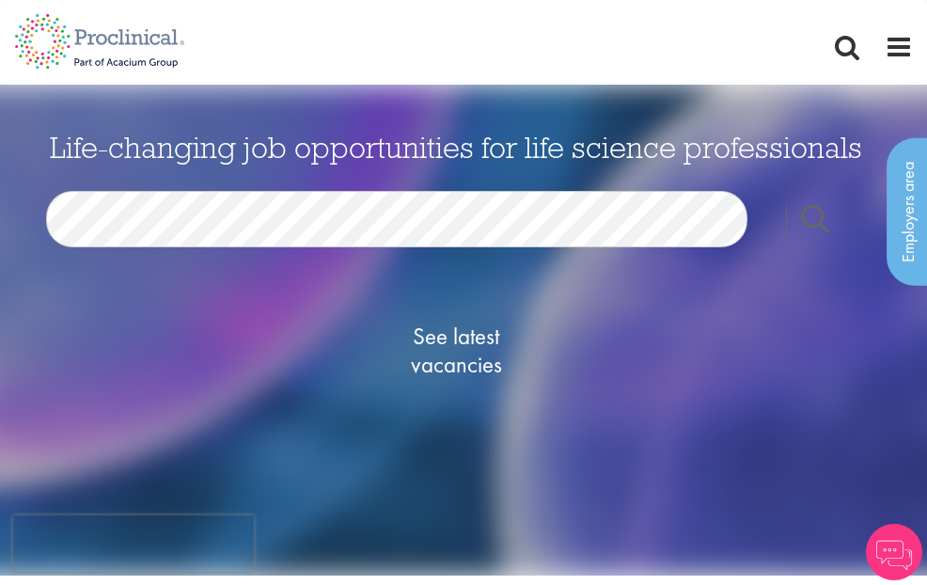
click at [0, 0] on span "Join us" at bounding box center [0, 0] width 0 height 0
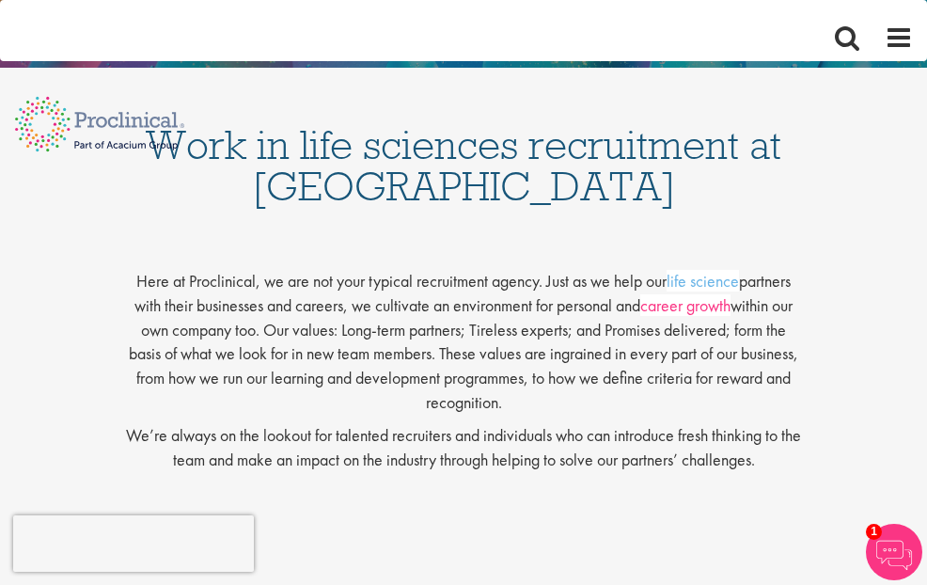
scroll to position [338, 0]
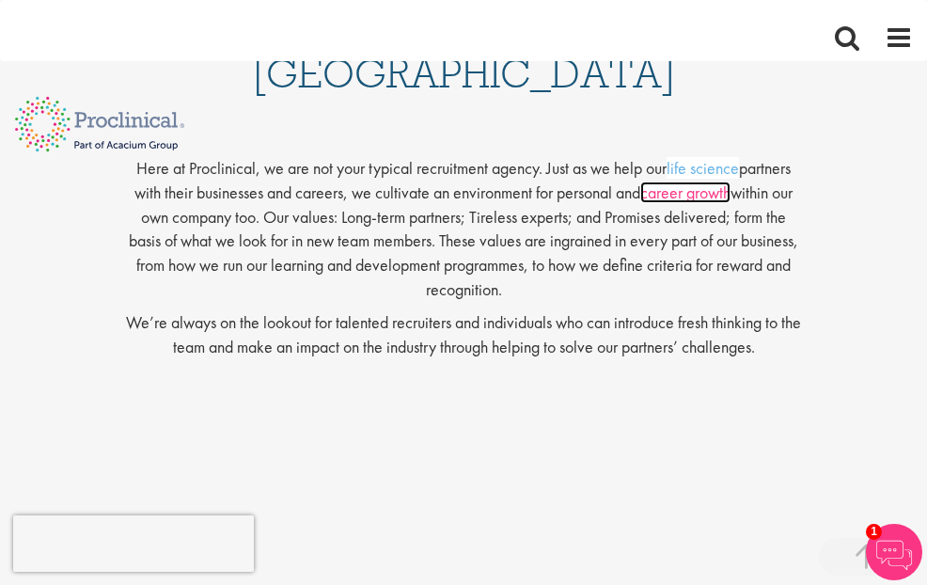
click at [640, 181] on link "career growth" at bounding box center [685, 192] width 90 height 22
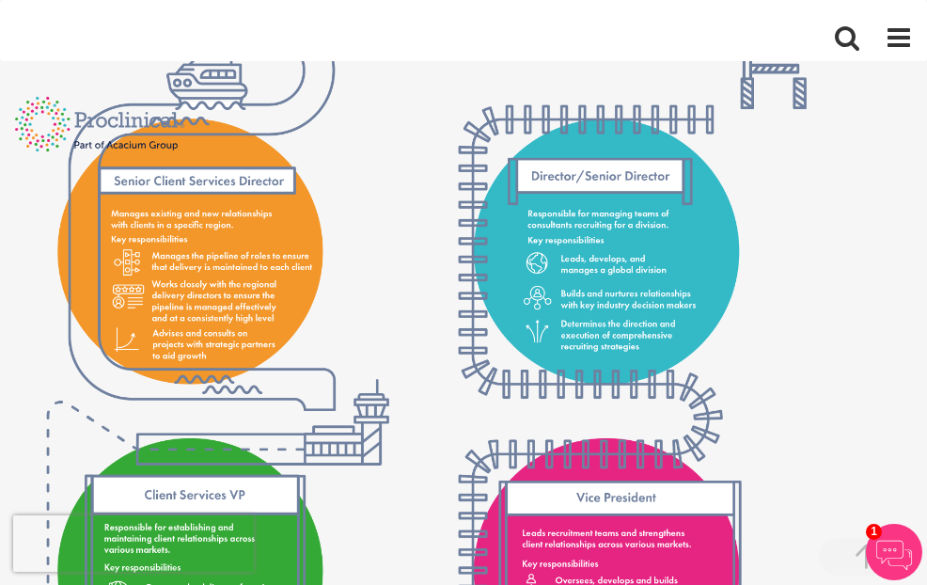
scroll to position [2920, 0]
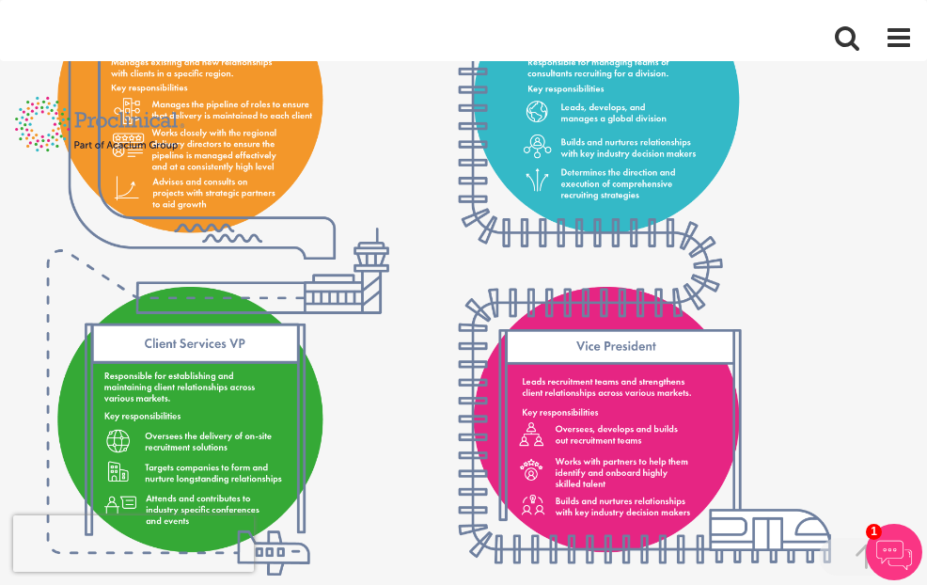
select select "Canada"
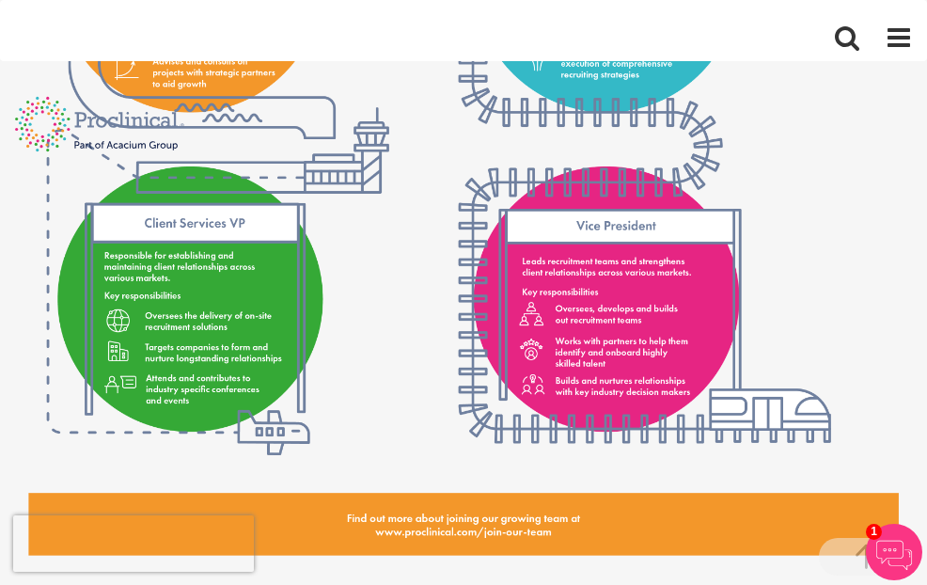
scroll to position [3145, 0]
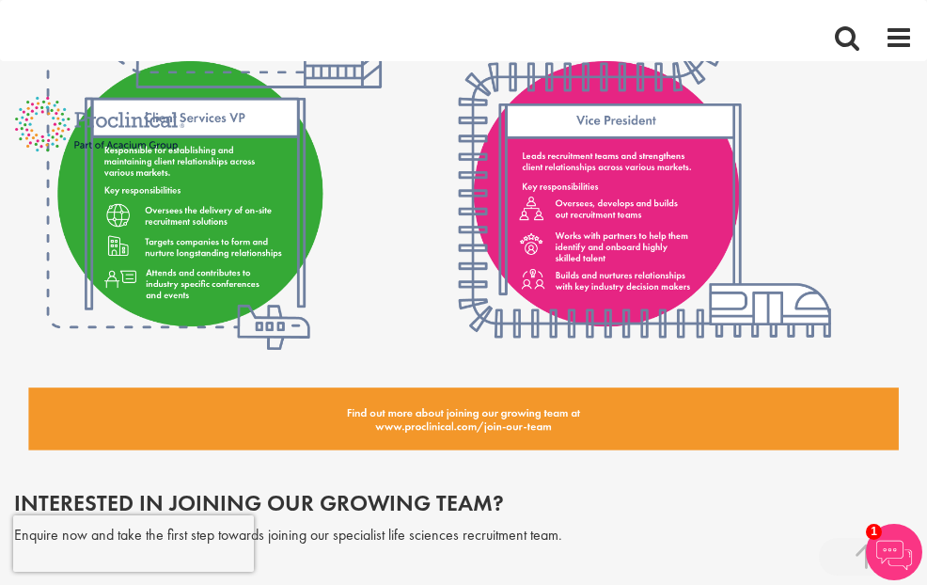
select select "I have recruitment experience in life sciences"
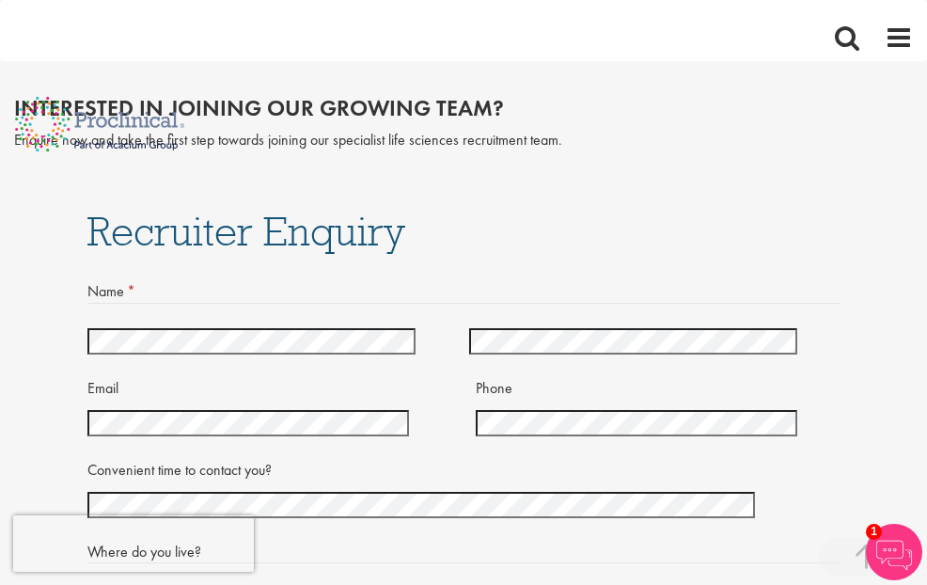
scroll to position [3597, 0]
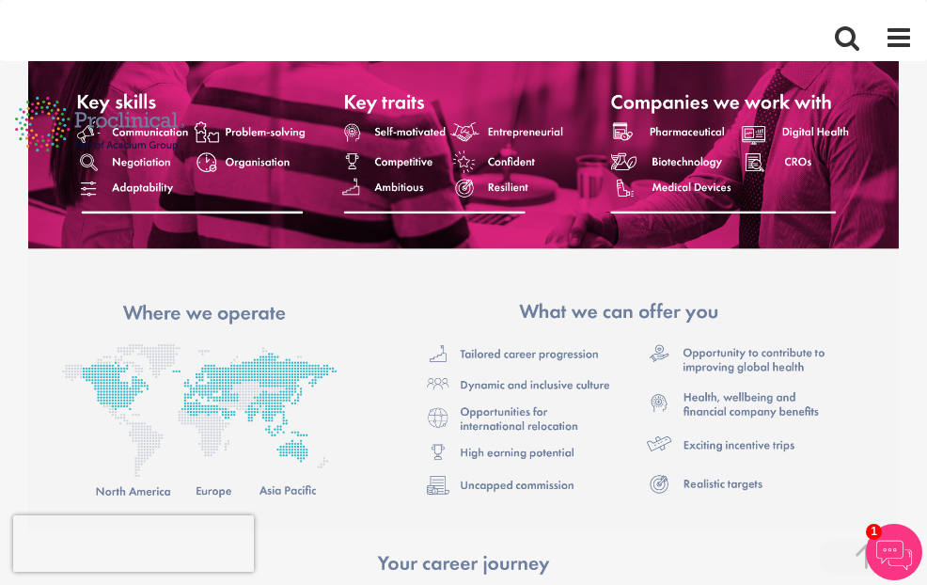
scroll to position [0, 0]
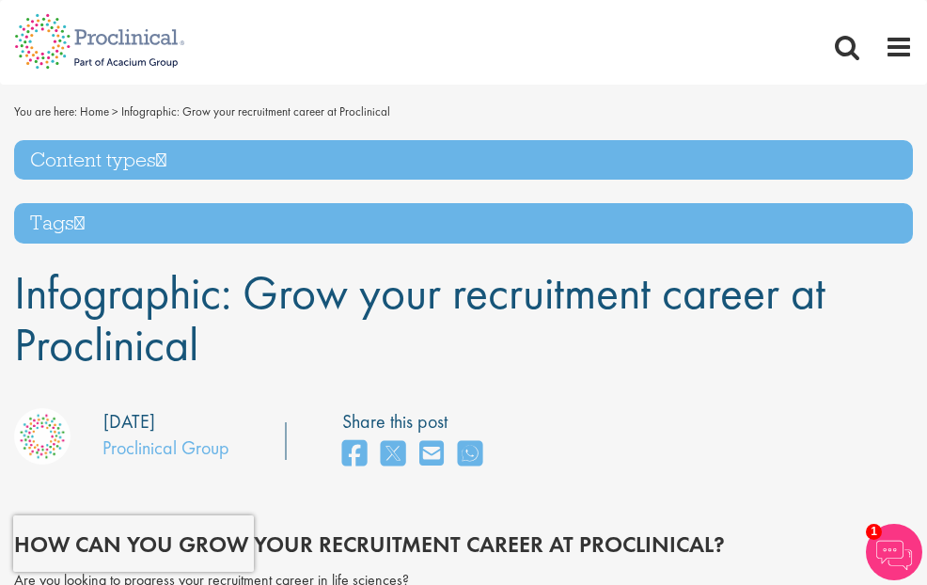
click at [0, 0] on span "Jobs" at bounding box center [0, 0] width 0 height 0
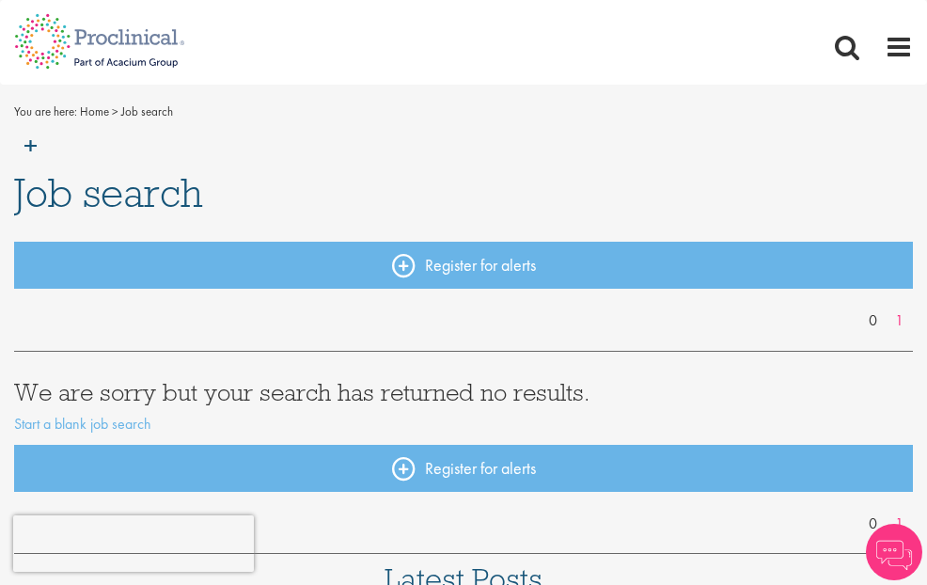
click at [0, 0] on span "Jobs" at bounding box center [0, 0] width 0 height 0
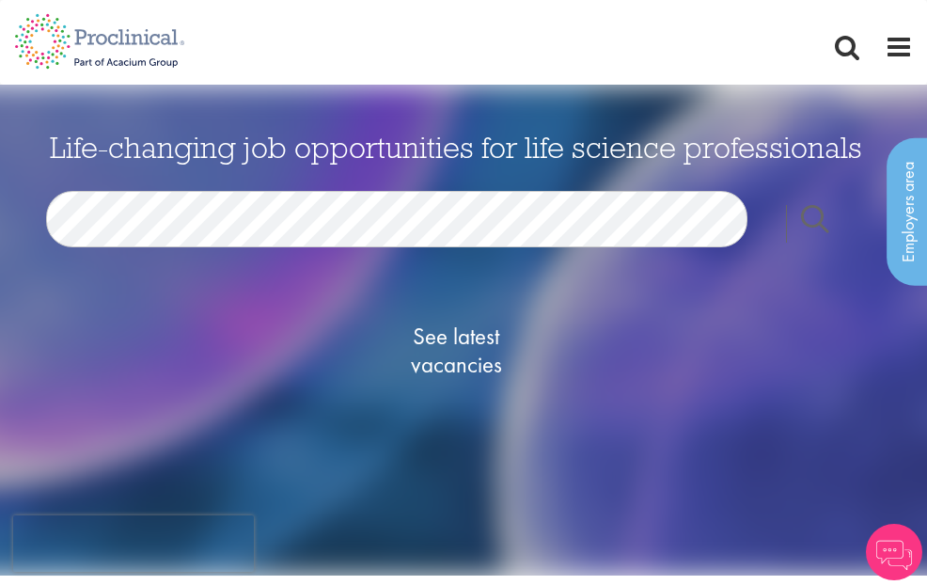
click at [325, 268] on div "Life-changing job opportunities for life science professionals Jobs Search See …" at bounding box center [456, 292] width 940 height 320
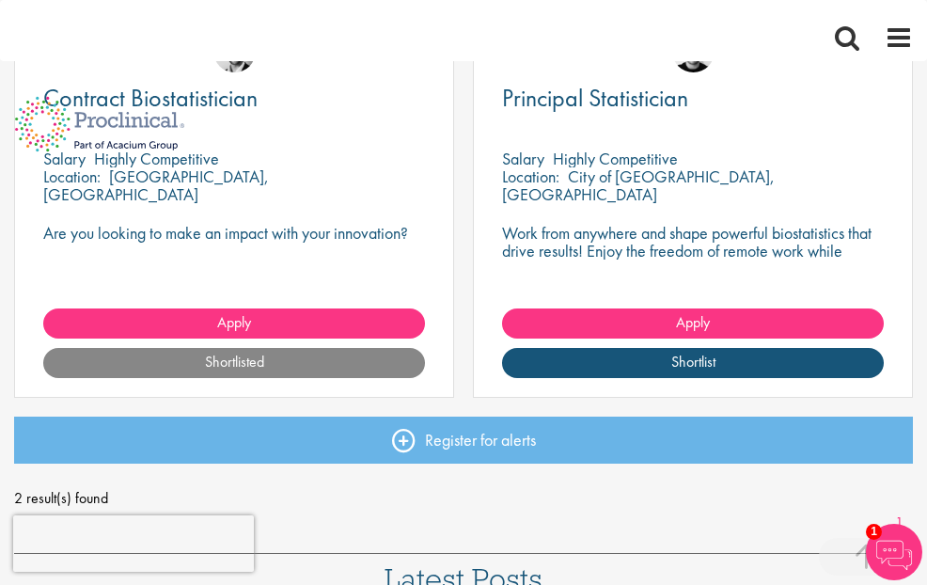
scroll to position [292, 0]
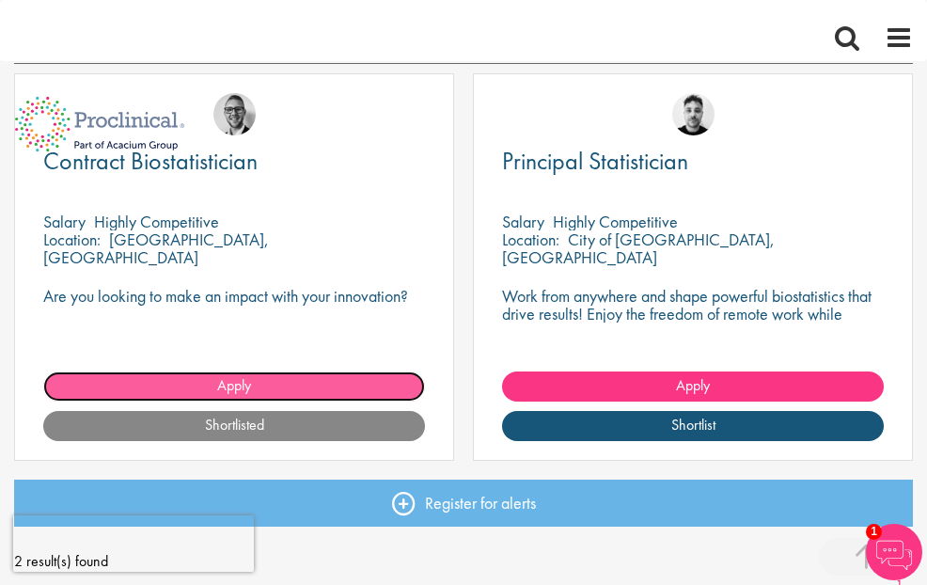
click at [425, 401] on link "Apply" at bounding box center [234, 386] width 382 height 30
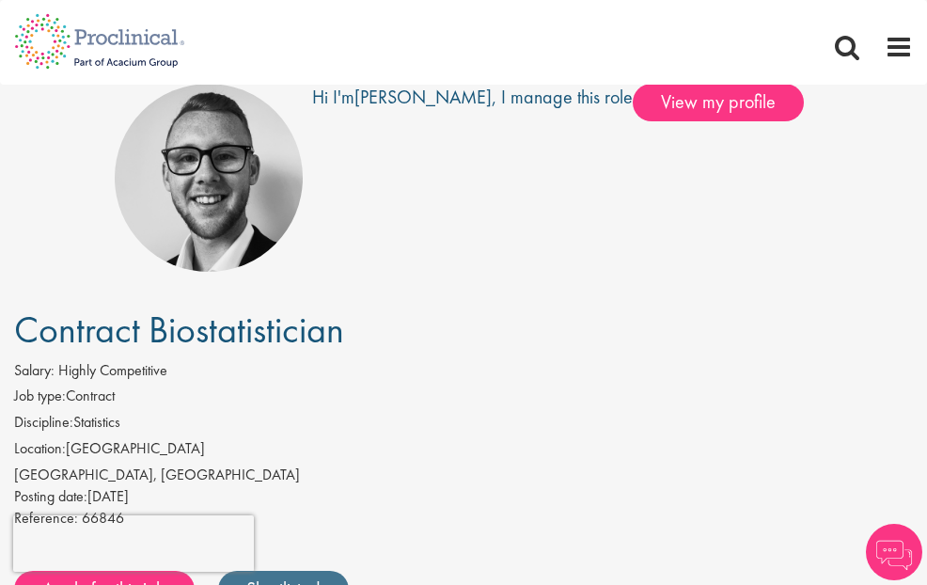
scroll to position [113, 0]
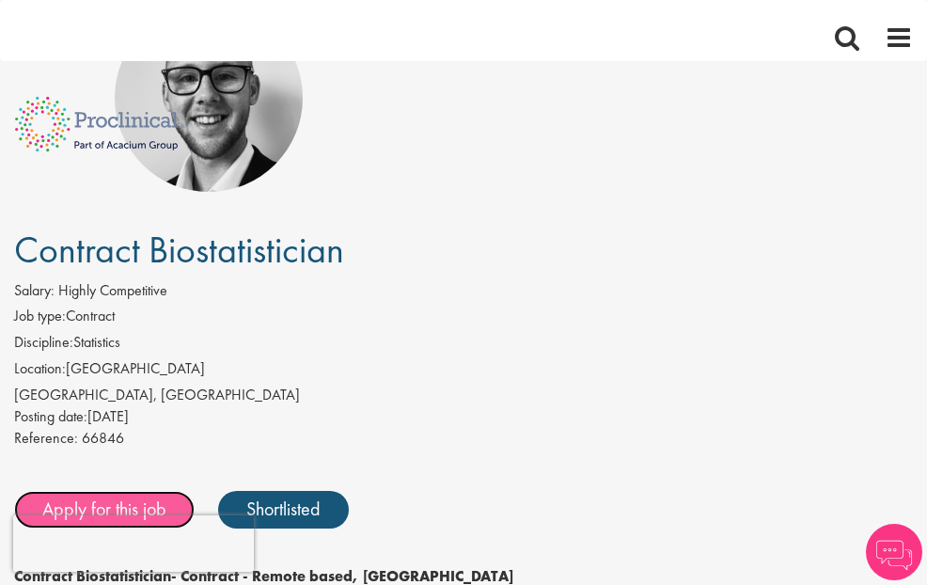
click at [195, 491] on link "Apply for this job" at bounding box center [104, 510] width 180 height 38
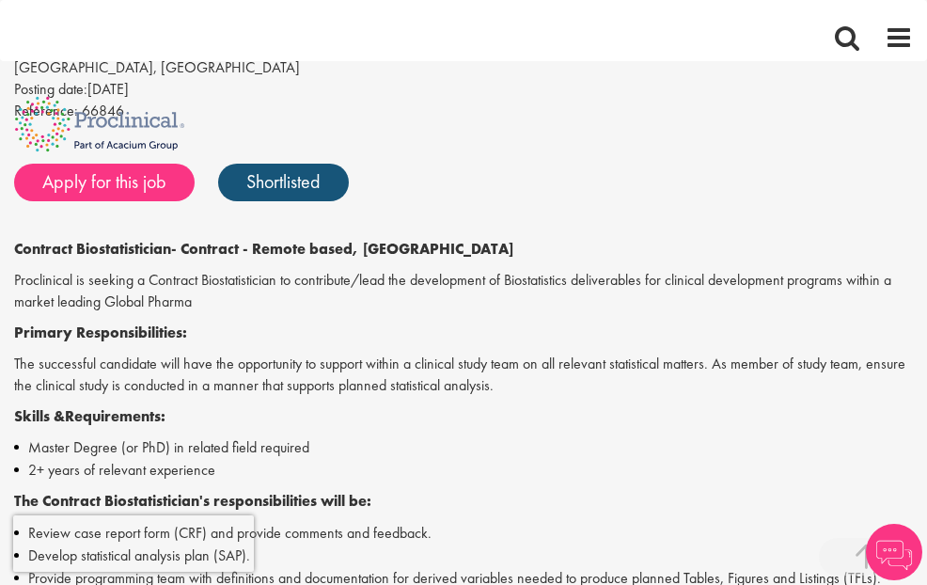
scroll to position [232, 0]
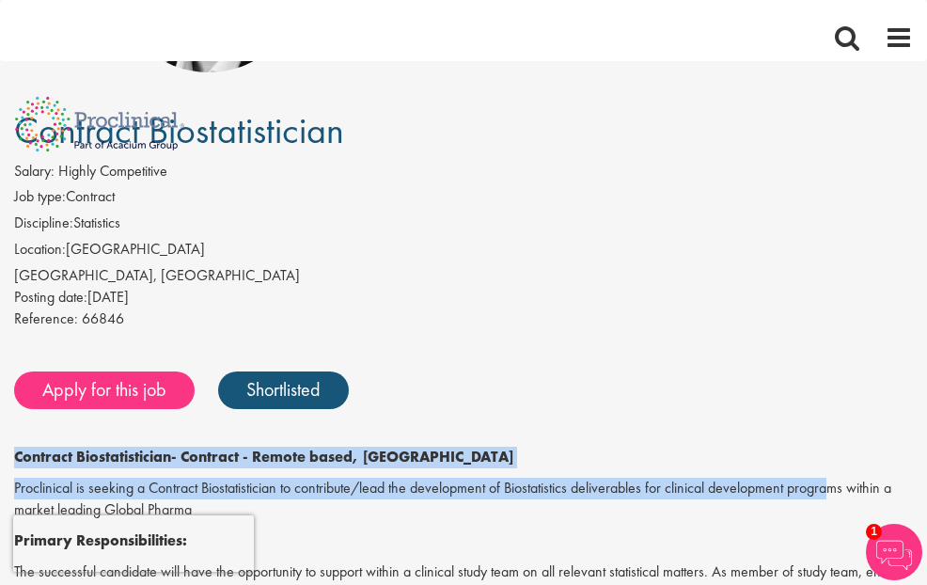
drag, startPoint x: 260, startPoint y: 324, endPoint x: 442, endPoint y: 382, distance: 190.2
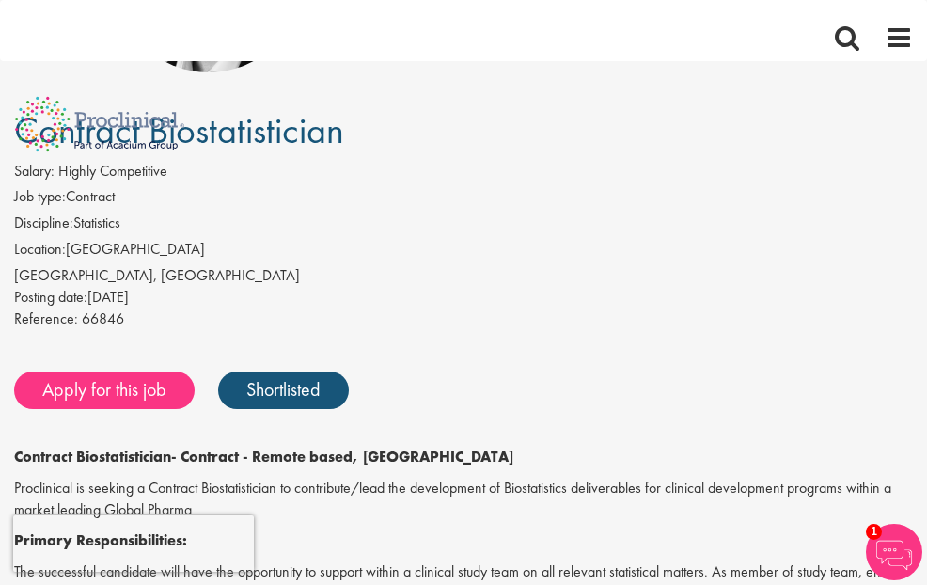
click at [463, 477] on p "Proclinical is seeking a Contract Biostatistician to contribute/lead the develo…" at bounding box center [463, 498] width 898 height 43
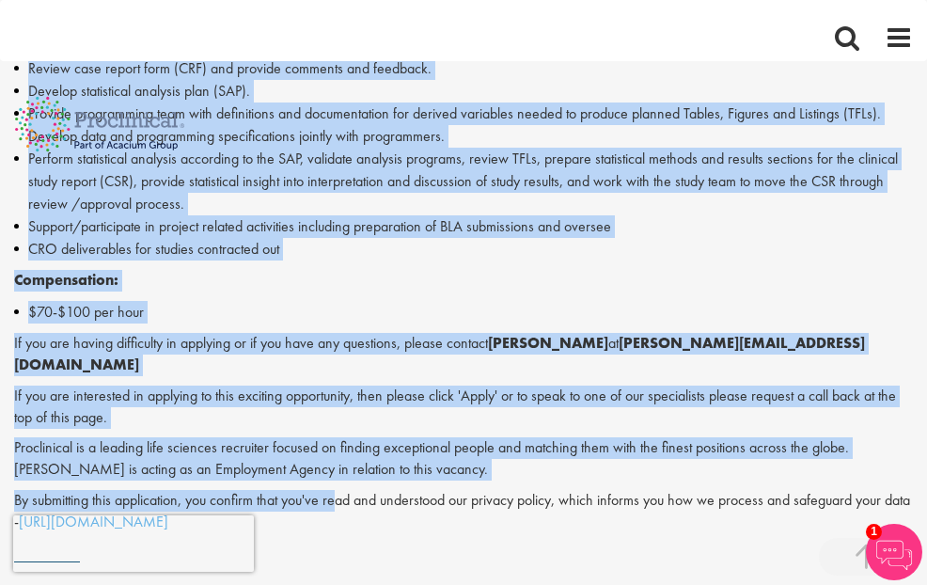
scroll to position [909, 0]
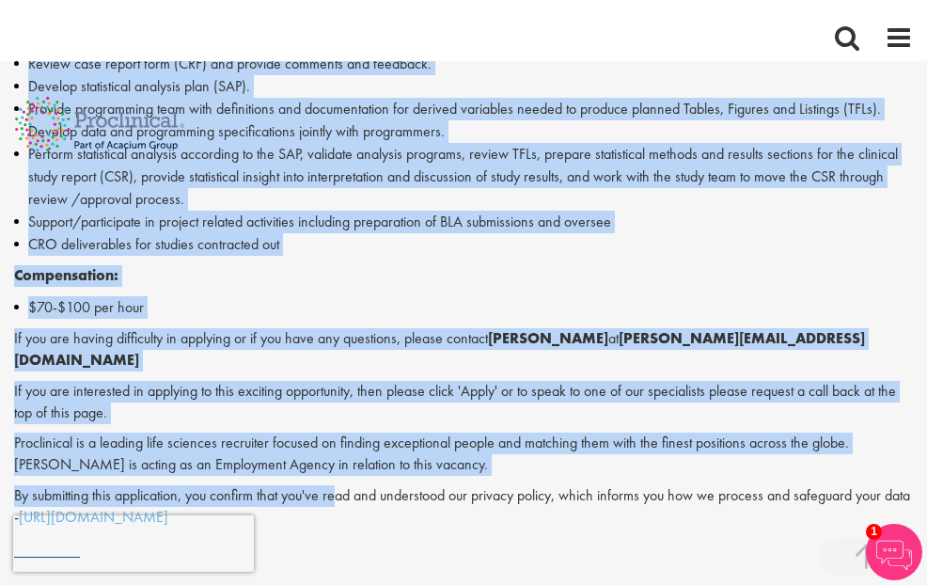
drag, startPoint x: 263, startPoint y: 327, endPoint x: 856, endPoint y: 432, distance: 602.3
click at [856, 432] on div "Contract Biostatistician - Contract - Remote based, US Proclinical is seeking a…" at bounding box center [463, 148] width 898 height 757
copy div "Contract Biostatistician - Contract - Remote based, US Proclinical is seeking a…"
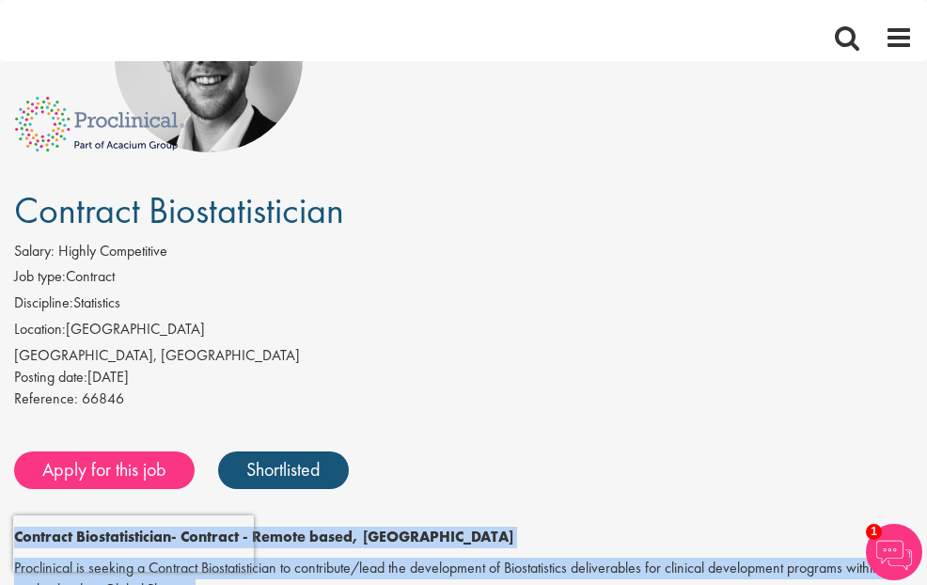
scroll to position [134, 0]
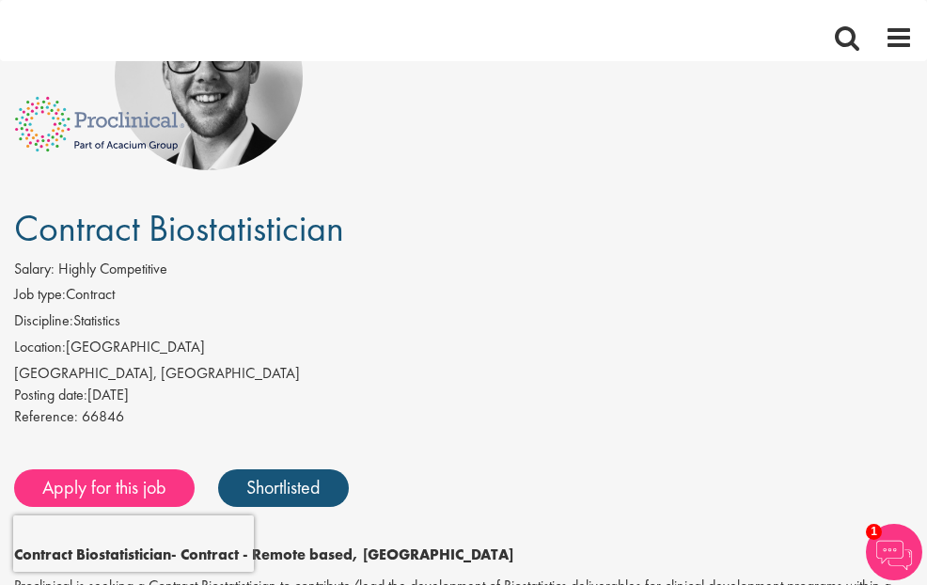
click at [648, 406] on div "Reference: 66846" at bounding box center [463, 419] width 898 height 26
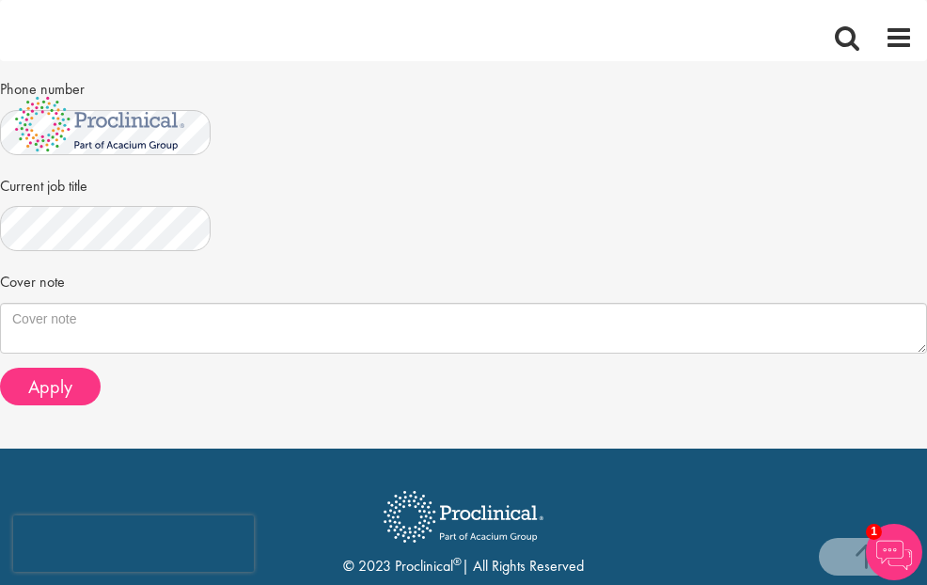
scroll to position [763, 0]
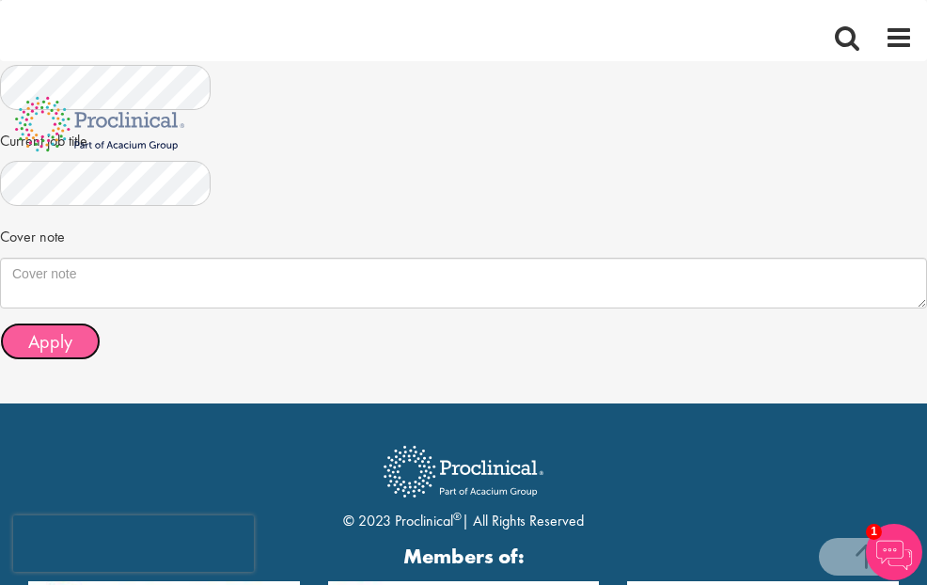
click at [72, 329] on span "Apply" at bounding box center [50, 341] width 44 height 24
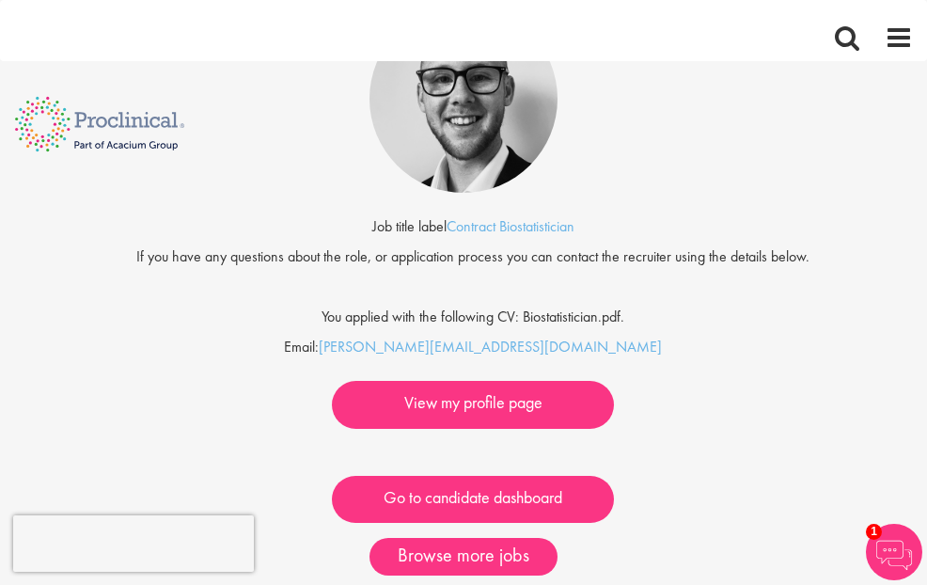
scroll to position [226, 0]
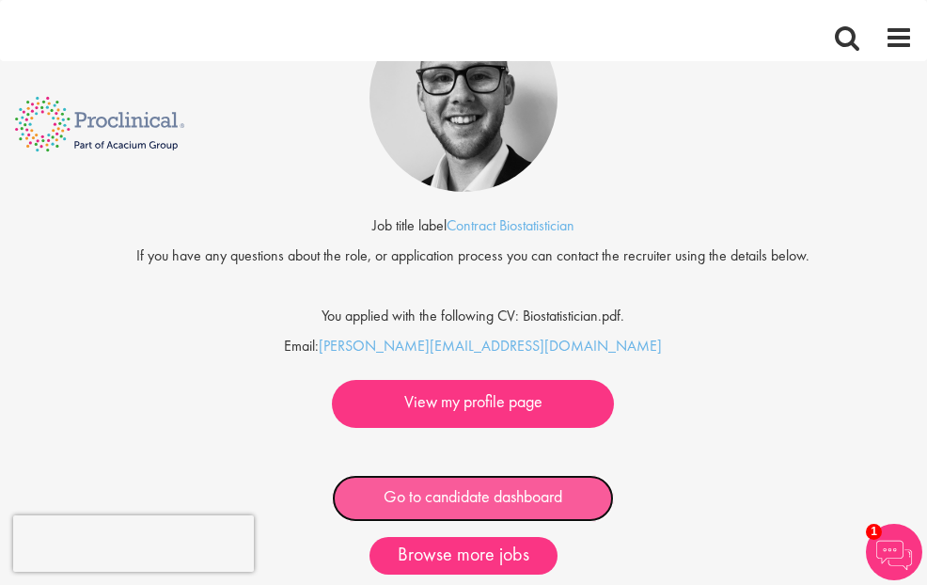
click at [516, 475] on link "Go to candidate dashboard" at bounding box center [473, 499] width 282 height 48
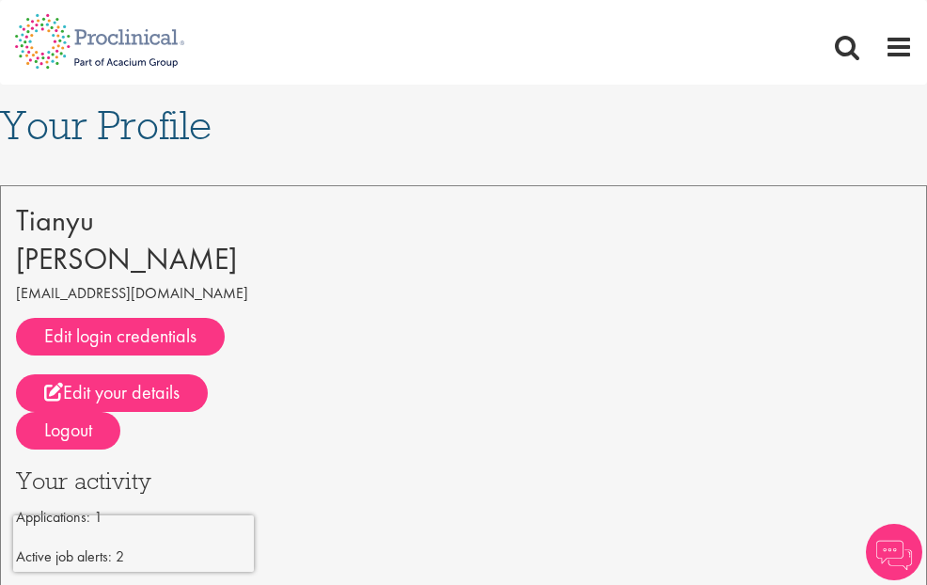
click at [0, 0] on span "Jobs" at bounding box center [0, 0] width 0 height 0
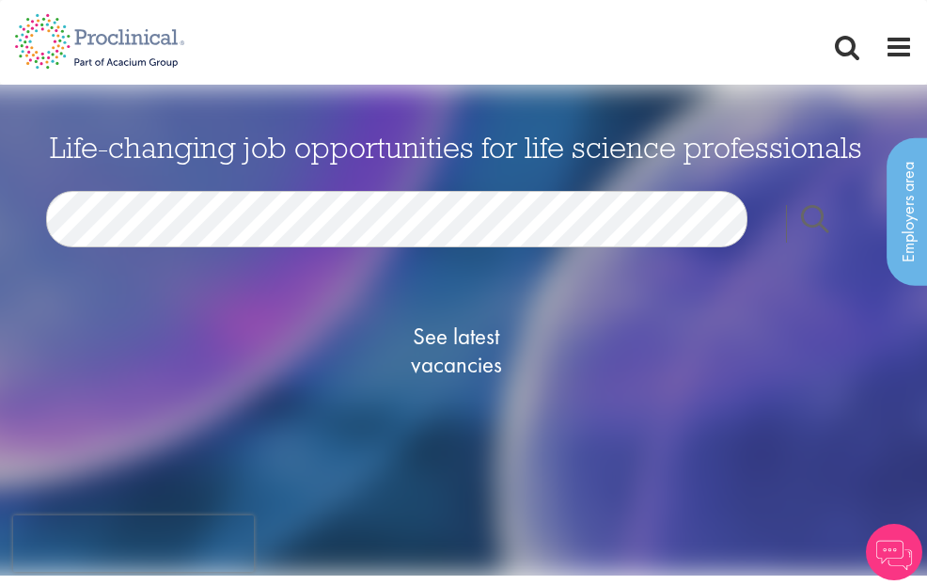
click at [196, 335] on div "See latest vacancies" at bounding box center [456, 349] width 912 height 204
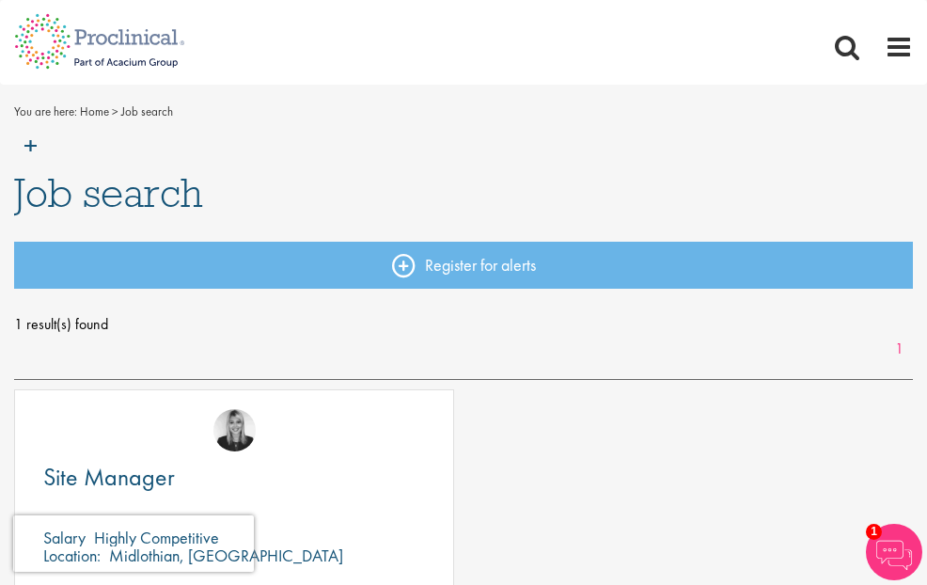
click at [0, 0] on link "Remove" at bounding box center [0, 0] width 0 height 0
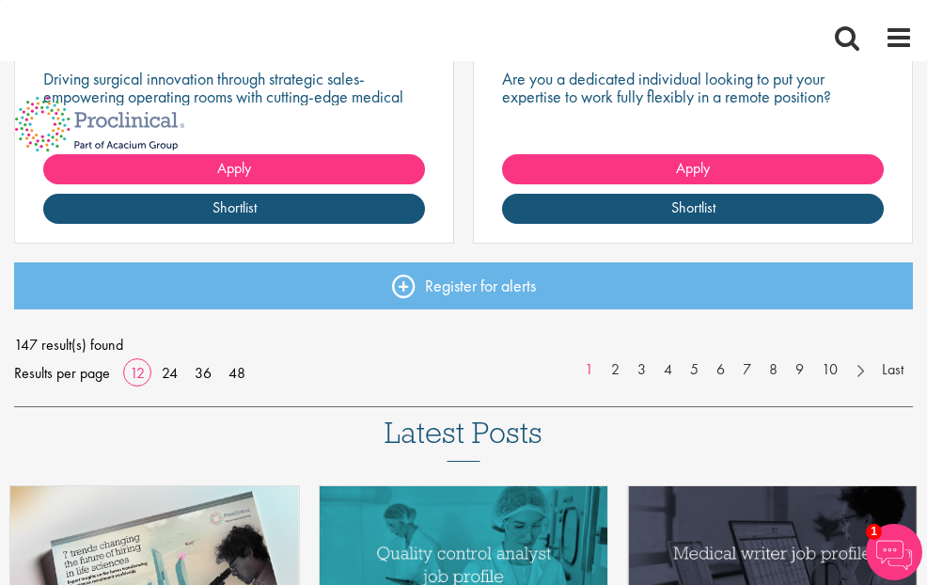
scroll to position [2577, 0]
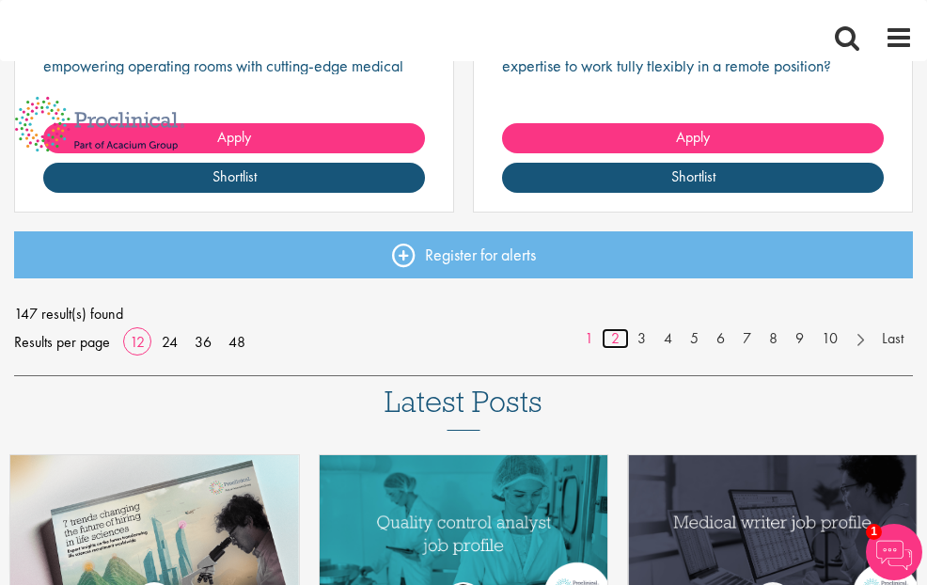
click at [603, 350] on link "2" at bounding box center [614, 339] width 27 height 22
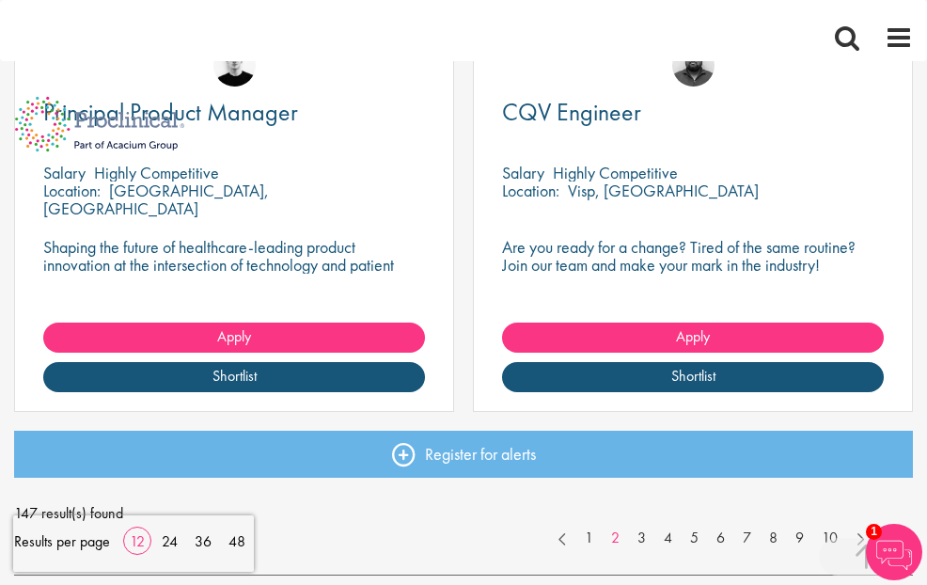
scroll to position [2449, 0]
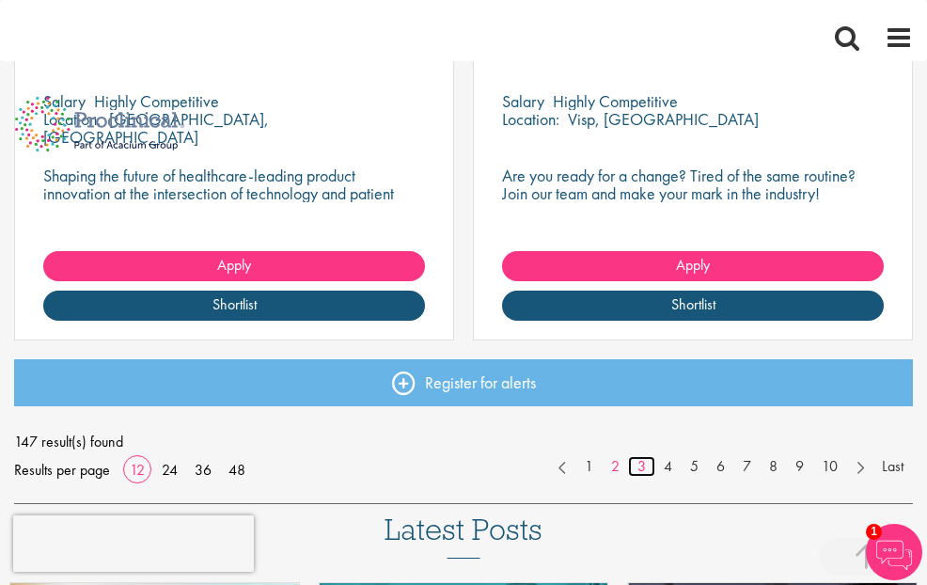
click at [644, 477] on link "3" at bounding box center [641, 467] width 27 height 22
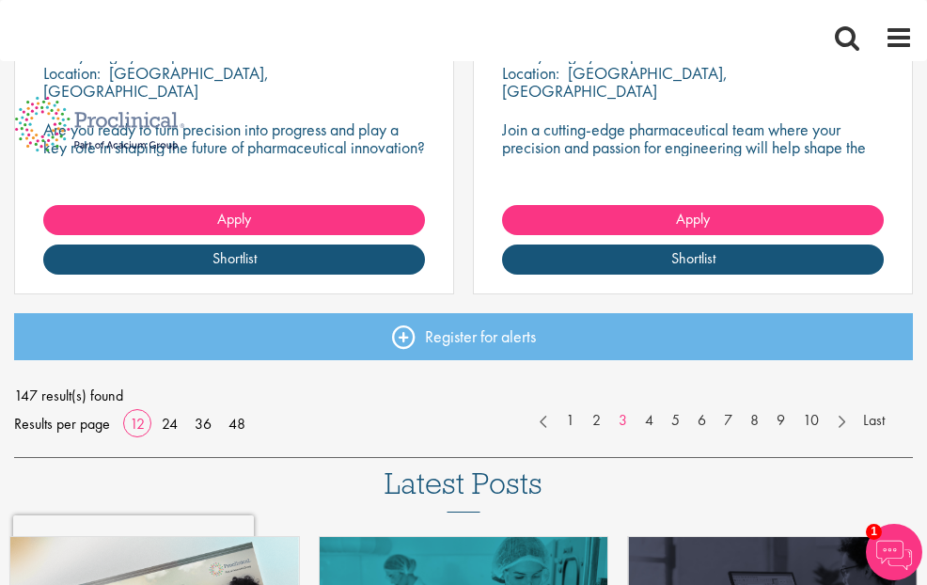
scroll to position [2602, 0]
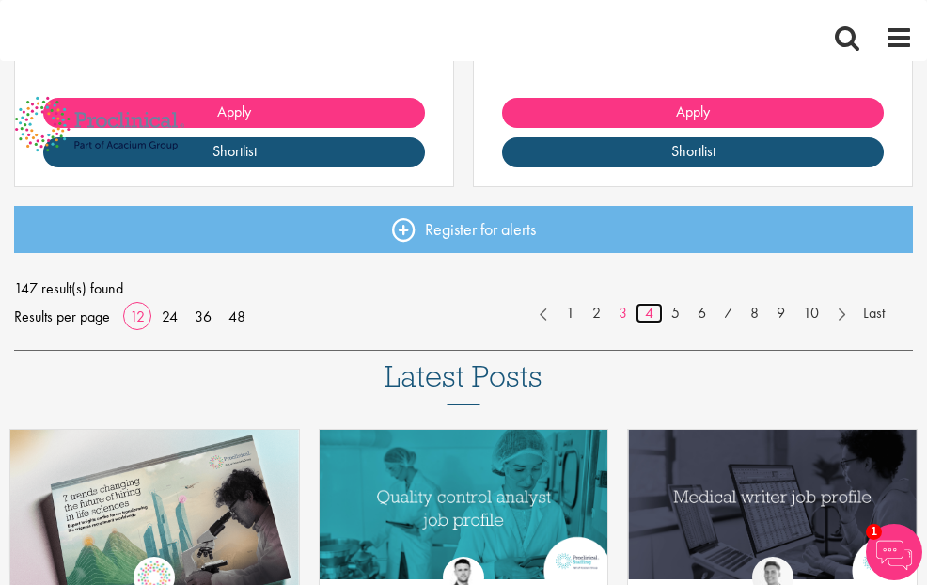
click at [644, 324] on link "4" at bounding box center [648, 314] width 27 height 22
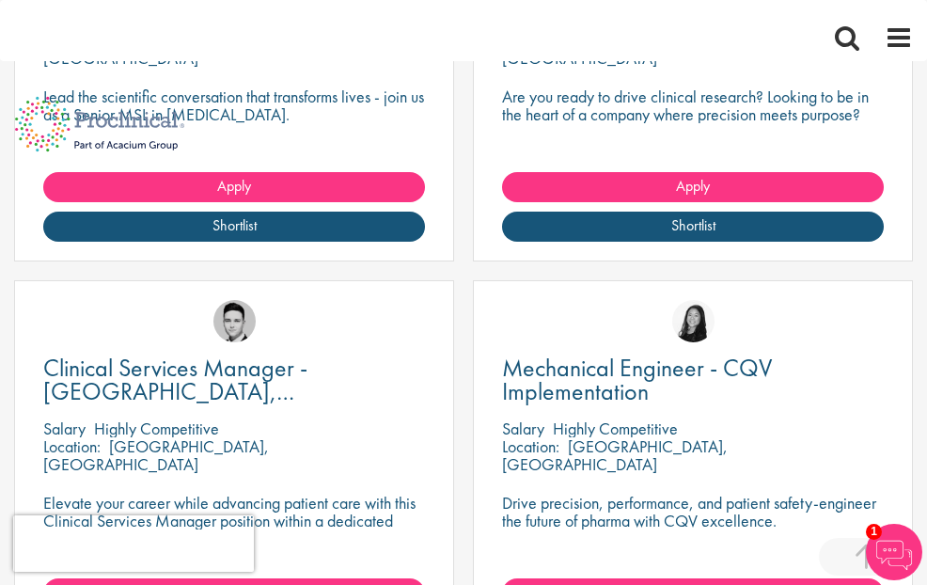
scroll to position [1353, 0]
